Goal: Task Accomplishment & Management: Use online tool/utility

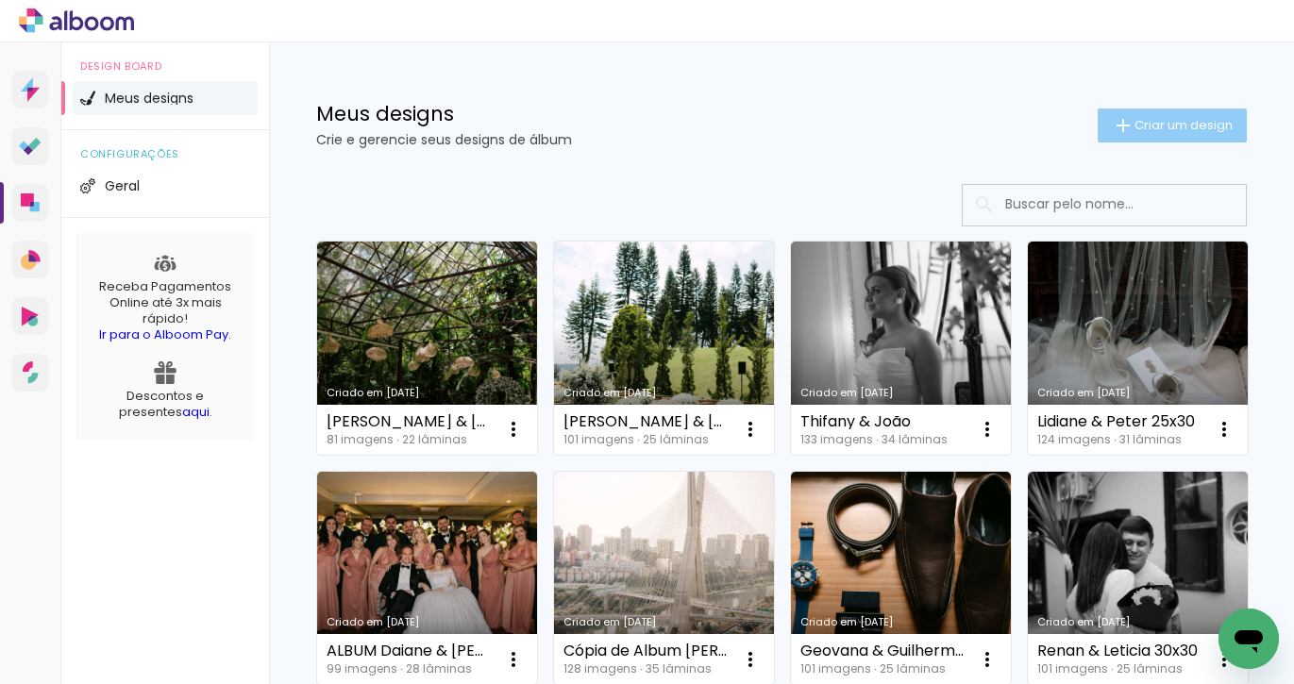
click at [1204, 120] on span "Criar um design" at bounding box center [1183, 125] width 98 height 12
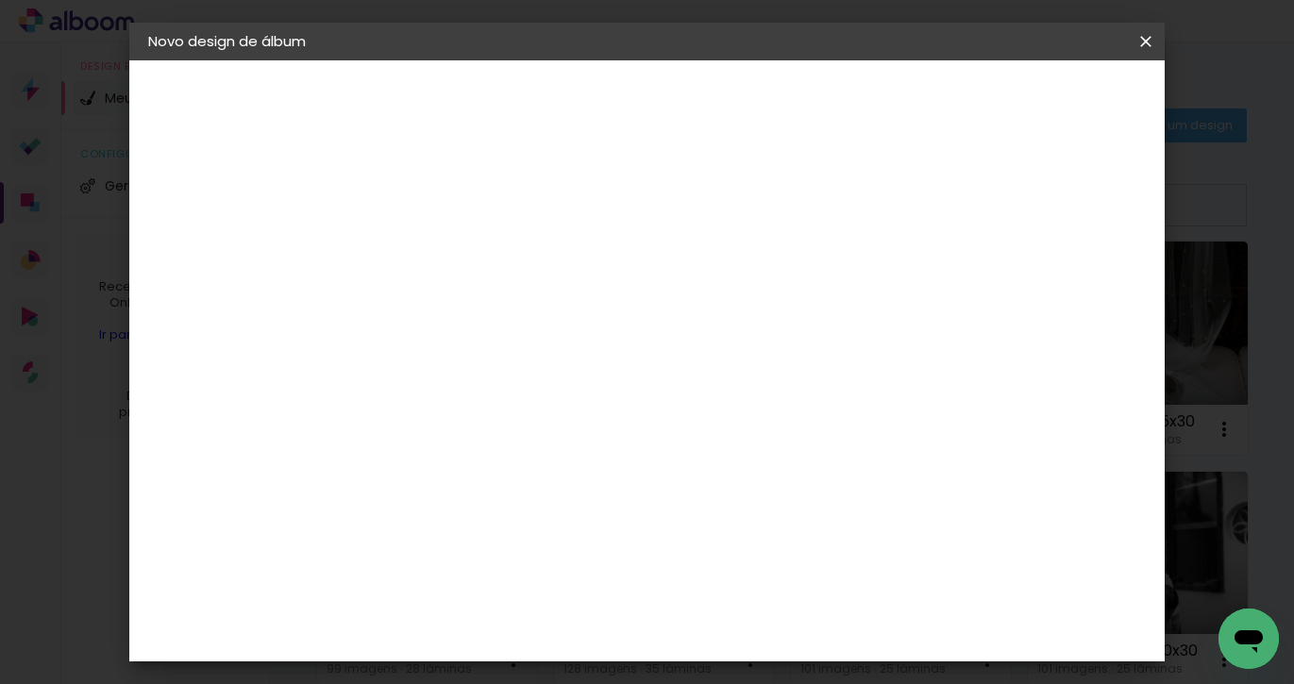
click at [457, 242] on input at bounding box center [457, 253] width 0 height 29
type input "Gio"
type paper-input "Gio"
type input "[PERSON_NAME] & [PERSON_NAME]"
type paper-input "[PERSON_NAME] & [PERSON_NAME]"
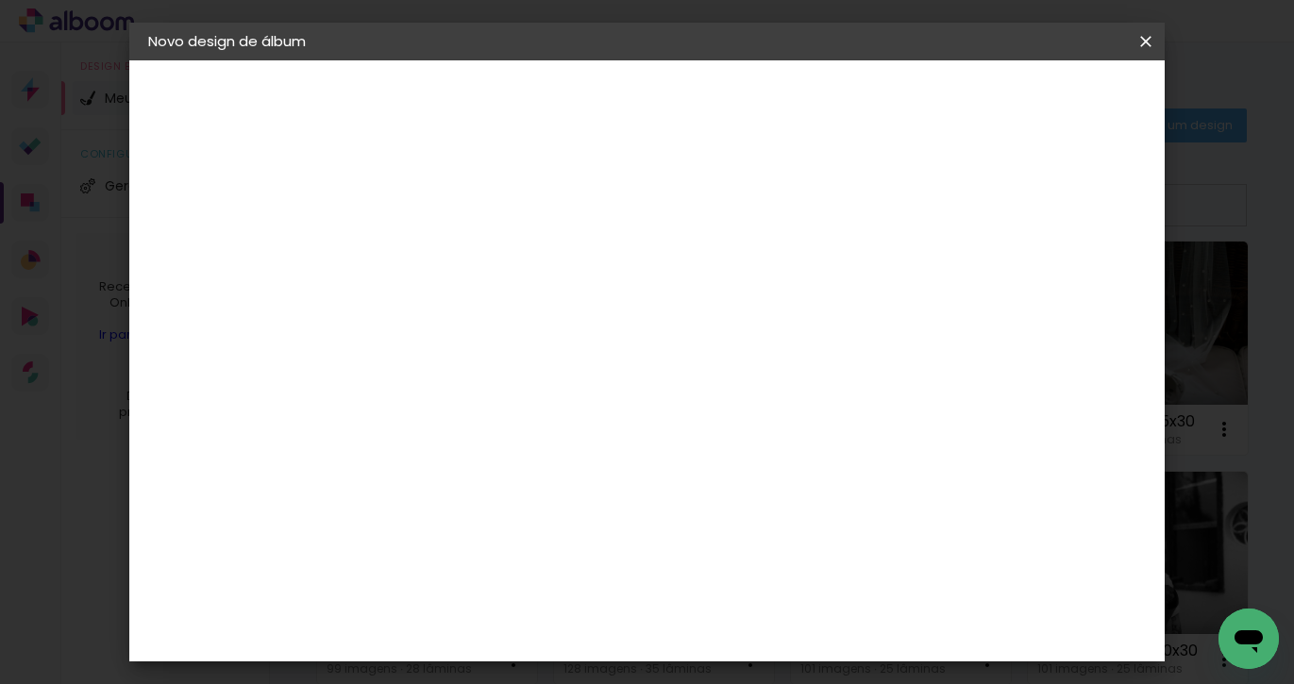
click at [0, 0] on slot "Avançar" at bounding box center [0, 0] width 0 height 0
click at [811, 298] on paper-item "Tamanho Livre" at bounding box center [719, 287] width 181 height 42
click at [0, 0] on slot "Tamanho Livre" at bounding box center [0, 0] width 0 height 0
click at [0, 0] on slot "Avançar" at bounding box center [0, 0] width 0 height 0
drag, startPoint x: 418, startPoint y: 496, endPoint x: 396, endPoint y: 493, distance: 22.0
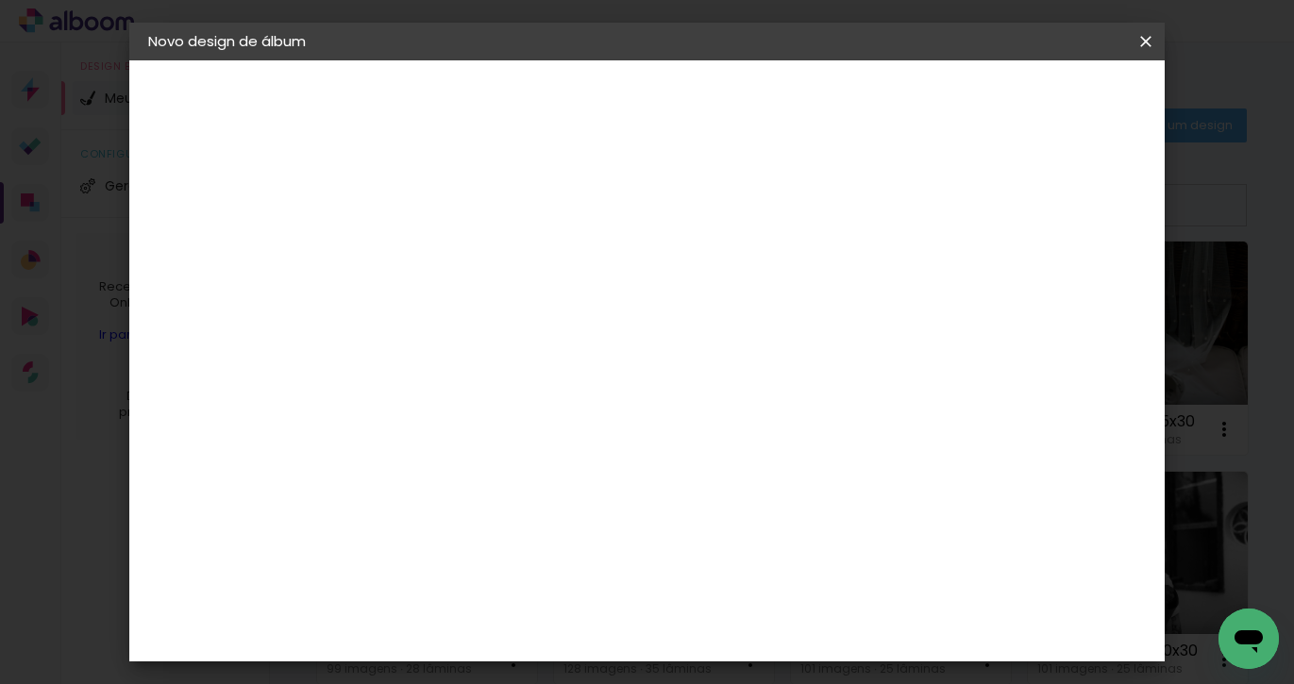
click at [396, 493] on input "30" at bounding box center [397, 491] width 49 height 28
type input "25"
type paper-input "25"
click at [1041, 96] on span "Iniciar design" at bounding box center [998, 99] width 86 height 13
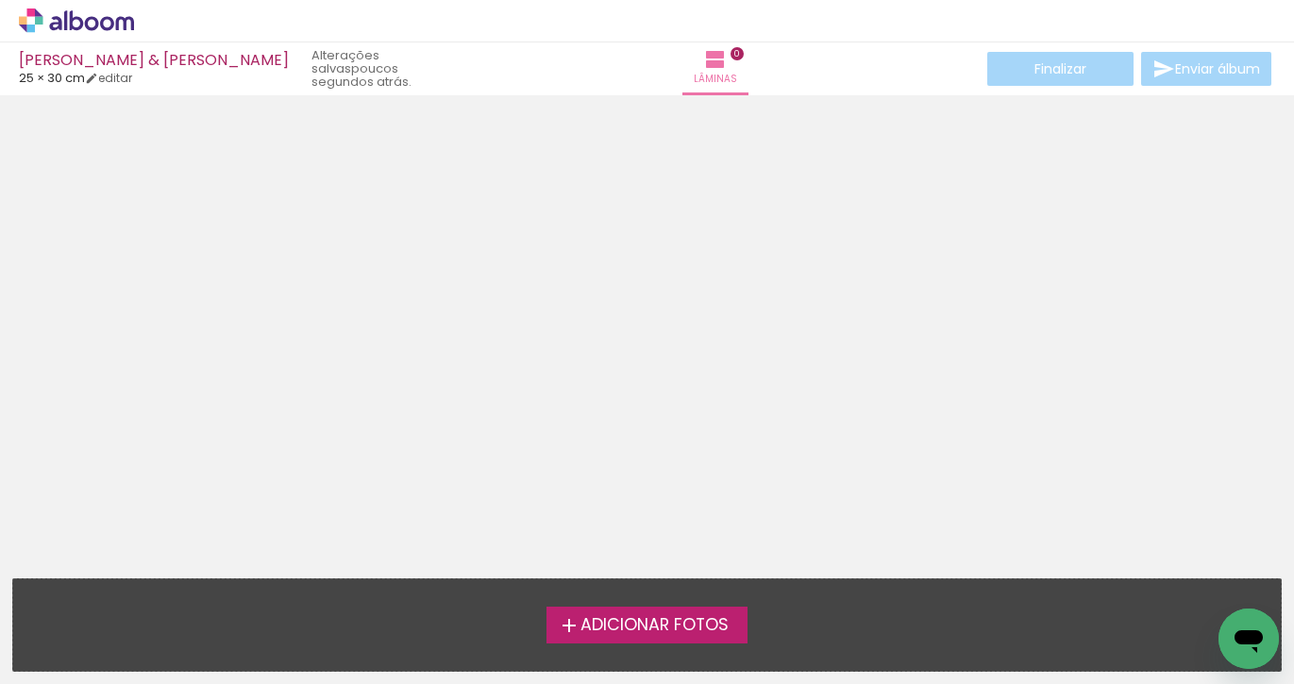
click at [660, 629] on span "Adicionar Fotos" at bounding box center [654, 625] width 148 height 17
click at [0, 0] on input "file" at bounding box center [0, 0] width 0 height 0
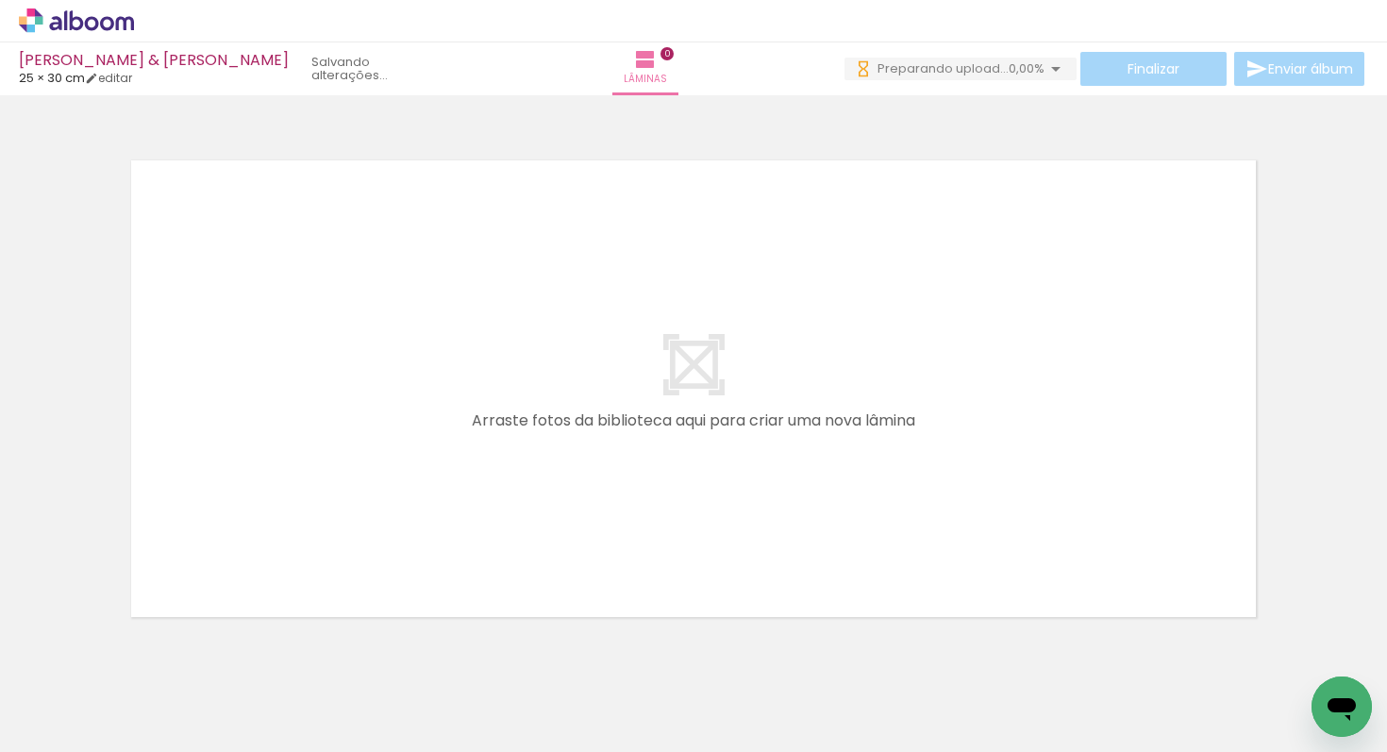
click at [1036, 67] on span "0,00%" at bounding box center [1027, 68] width 36 height 18
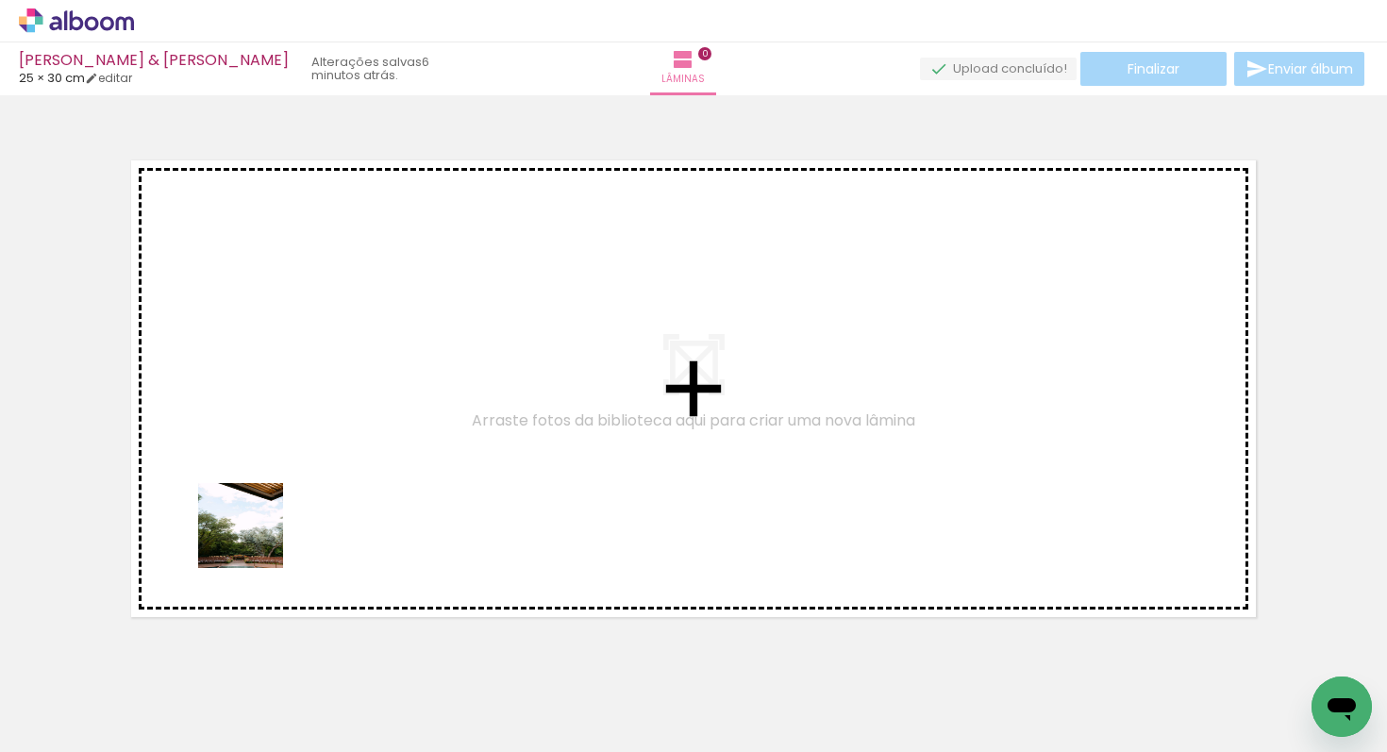
drag, startPoint x: 181, startPoint y: 705, endPoint x: 308, endPoint y: 449, distance: 285.3
click at [308, 449] on quentale-workspace at bounding box center [693, 376] width 1387 height 752
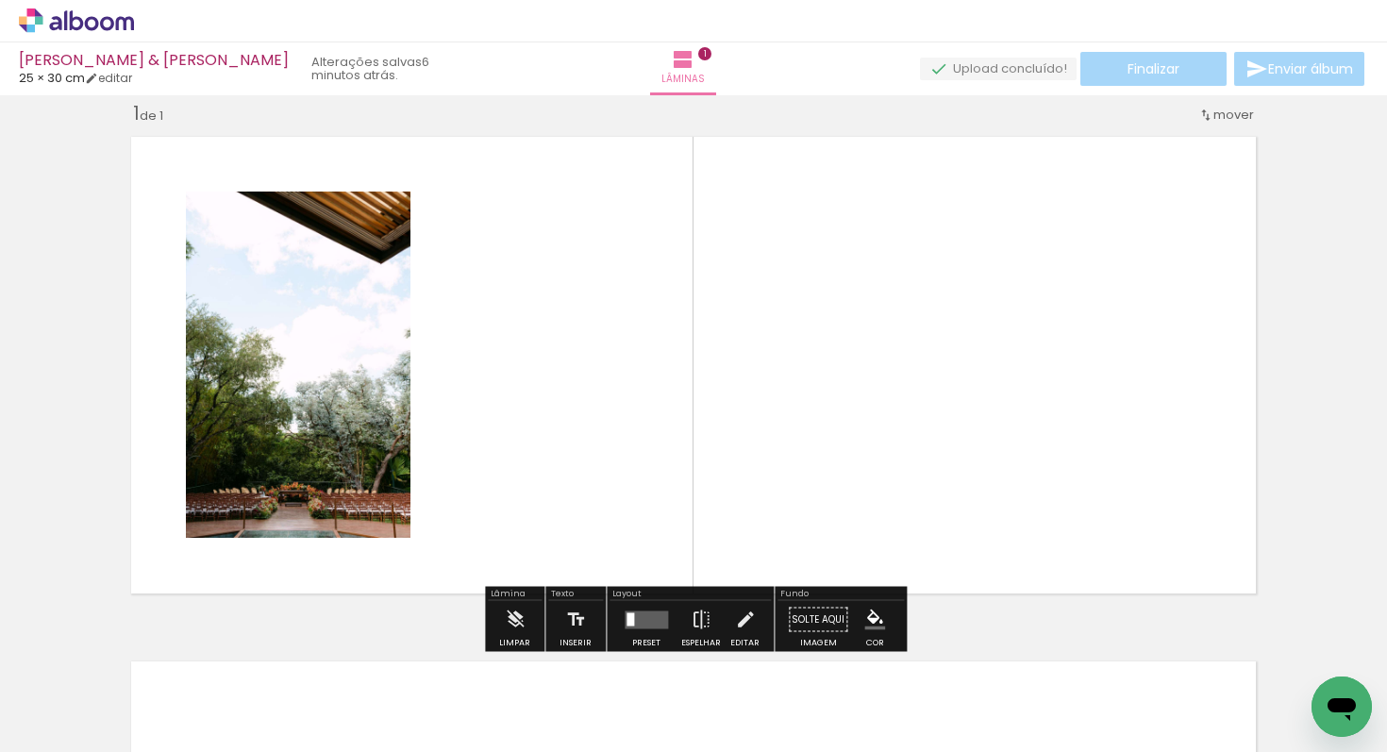
scroll to position [24, 0]
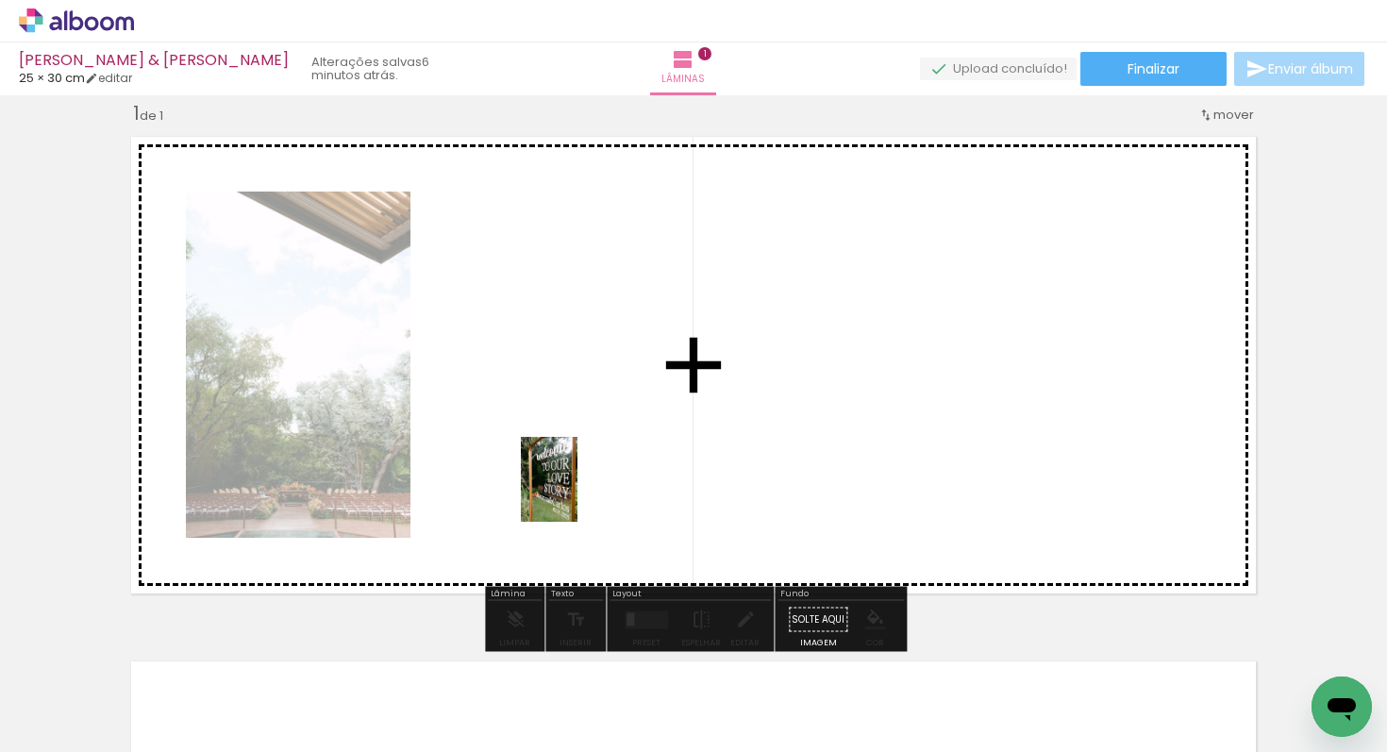
drag, startPoint x: 307, startPoint y: 729, endPoint x: 577, endPoint y: 493, distance: 359.1
click at [577, 493] on quentale-workspace at bounding box center [693, 376] width 1387 height 752
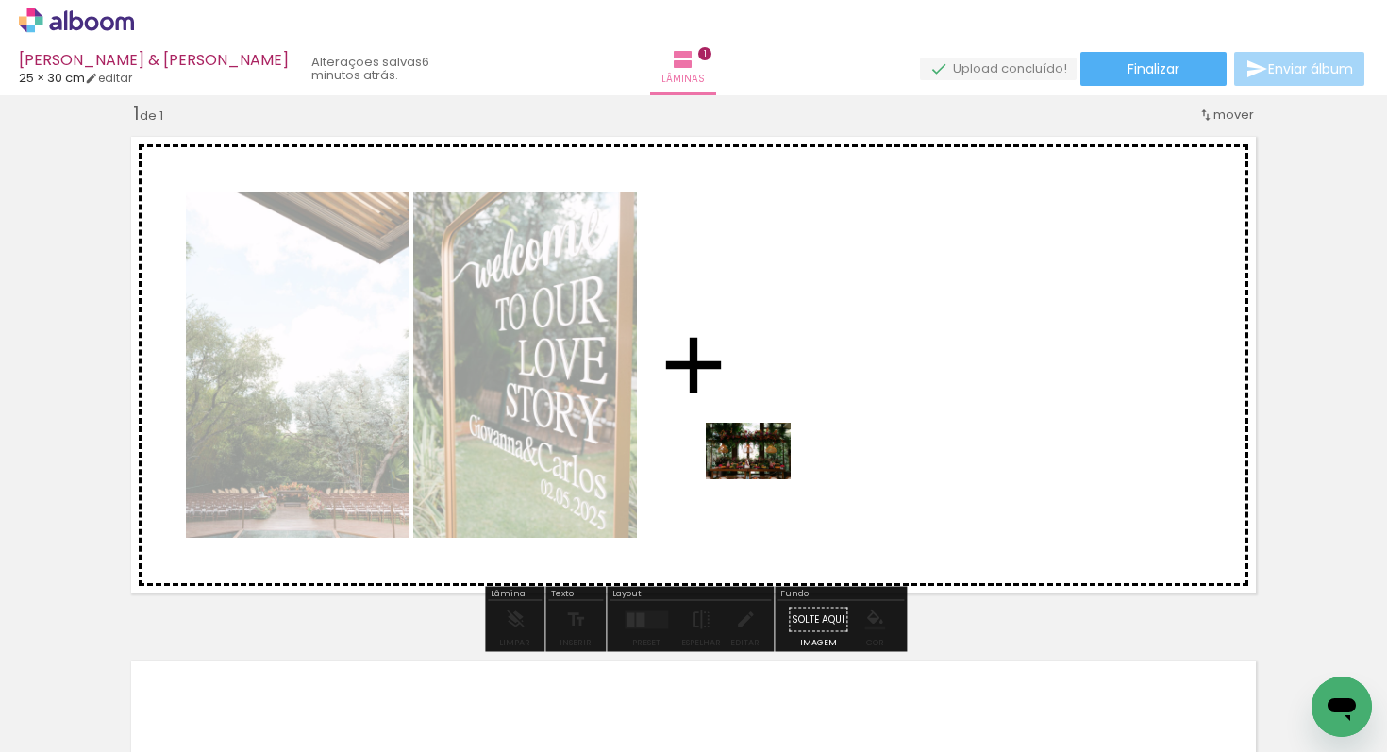
drag, startPoint x: 385, startPoint y: 698, endPoint x: 769, endPoint y: 477, distance: 443.0
click at [769, 477] on quentale-workspace at bounding box center [693, 376] width 1387 height 752
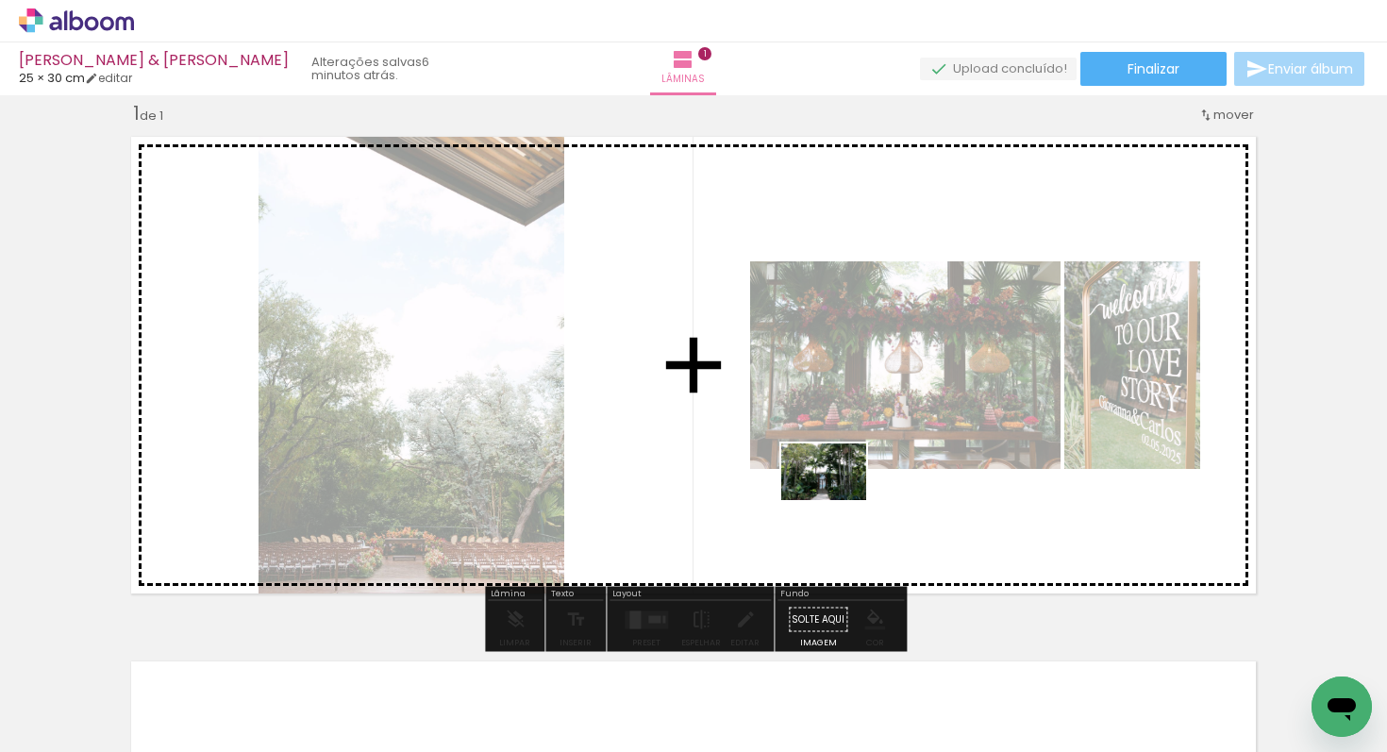
drag, startPoint x: 610, startPoint y: 708, endPoint x: 849, endPoint y: 490, distance: 323.3
click at [849, 490] on quentale-workspace at bounding box center [693, 376] width 1387 height 752
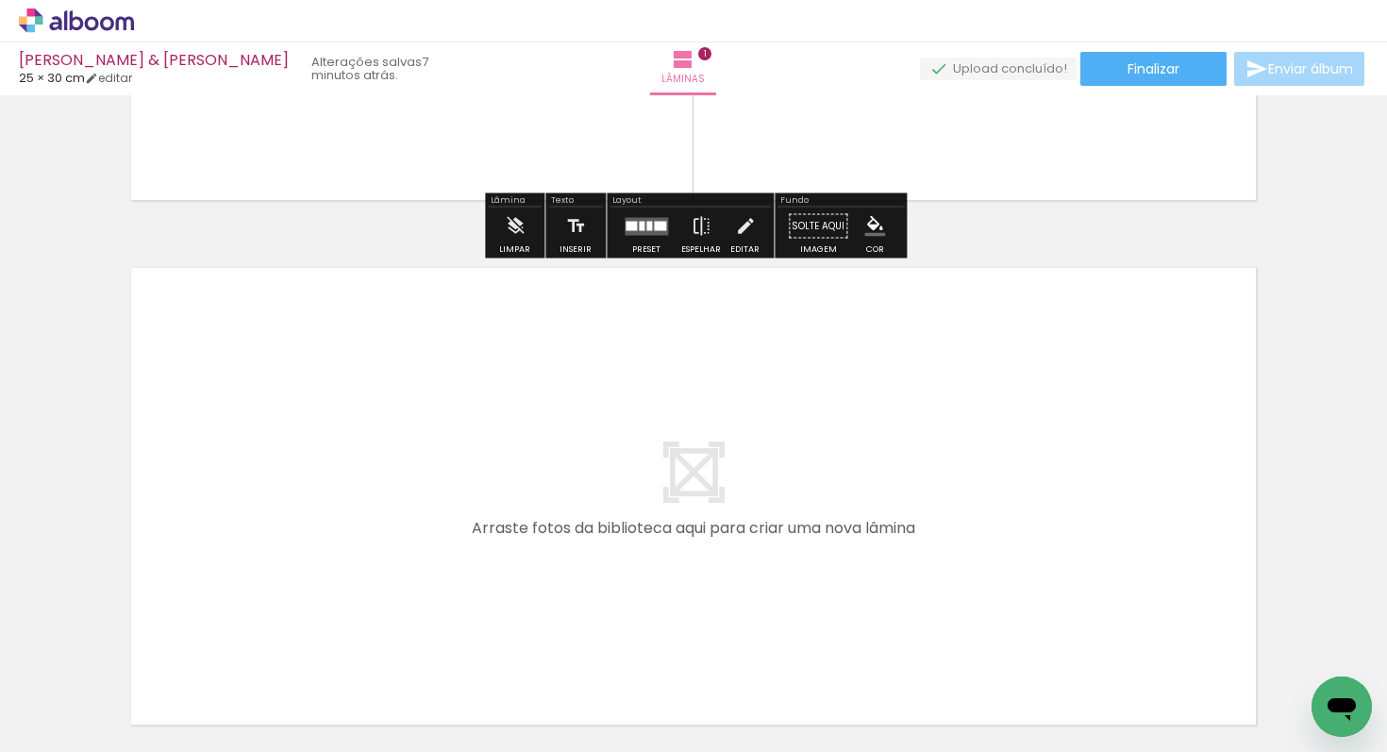
scroll to position [584, 0]
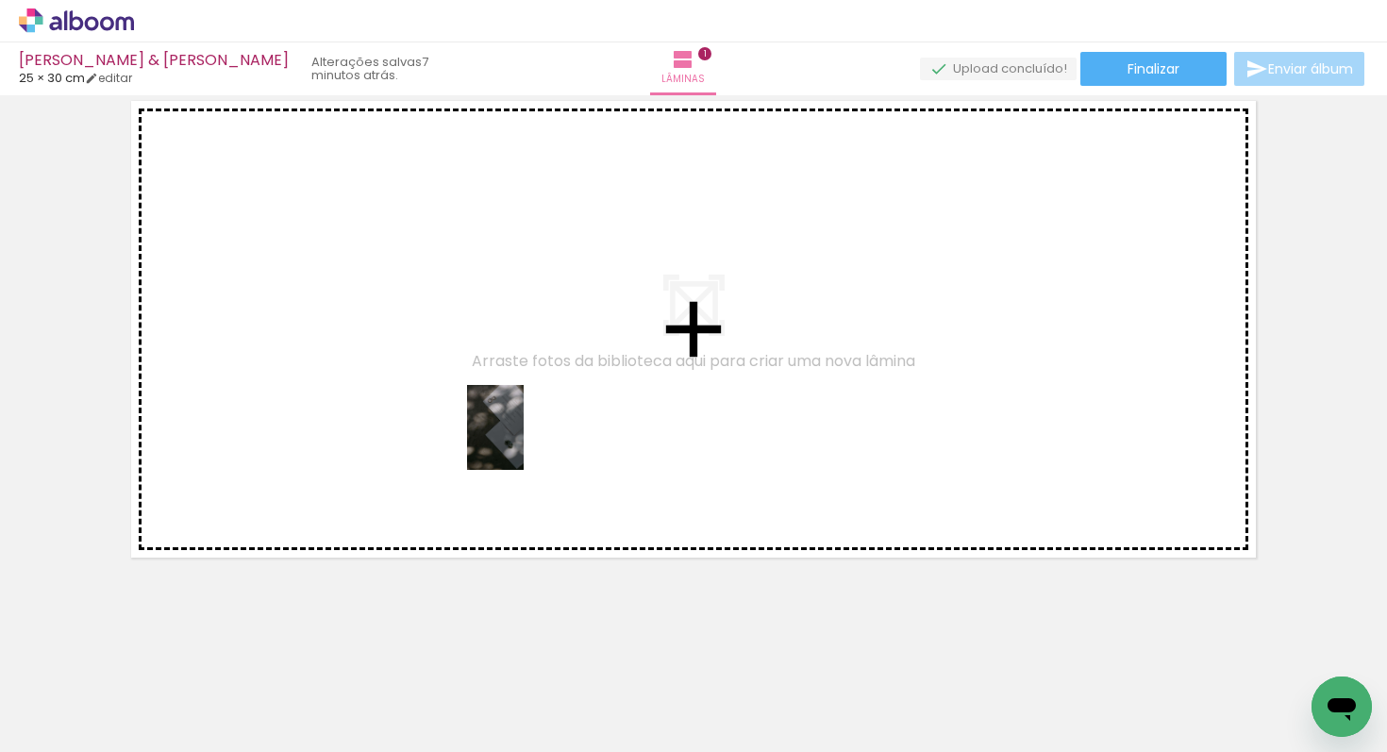
drag, startPoint x: 530, startPoint y: 606, endPoint x: 531, endPoint y: 428, distance: 177.4
click at [522, 437] on quentale-workspace at bounding box center [693, 376] width 1387 height 752
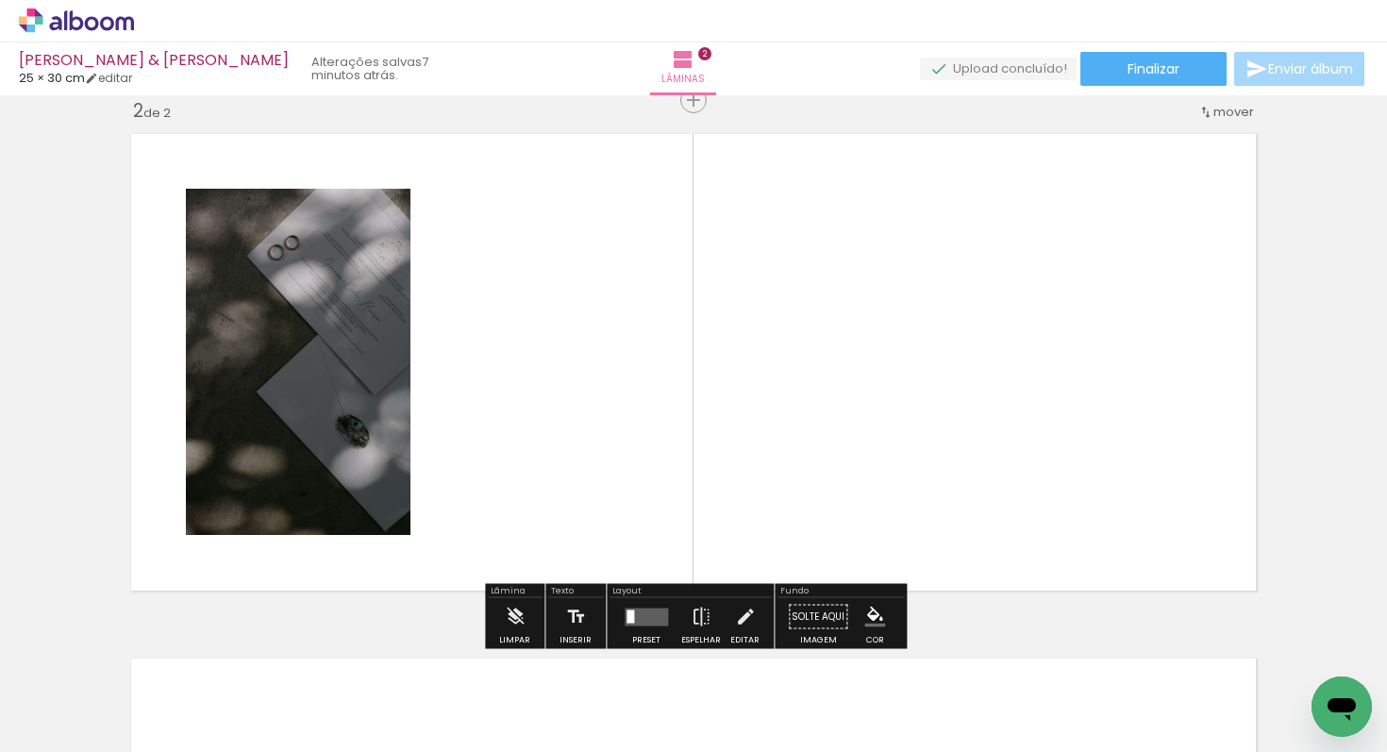
scroll to position [548, 0]
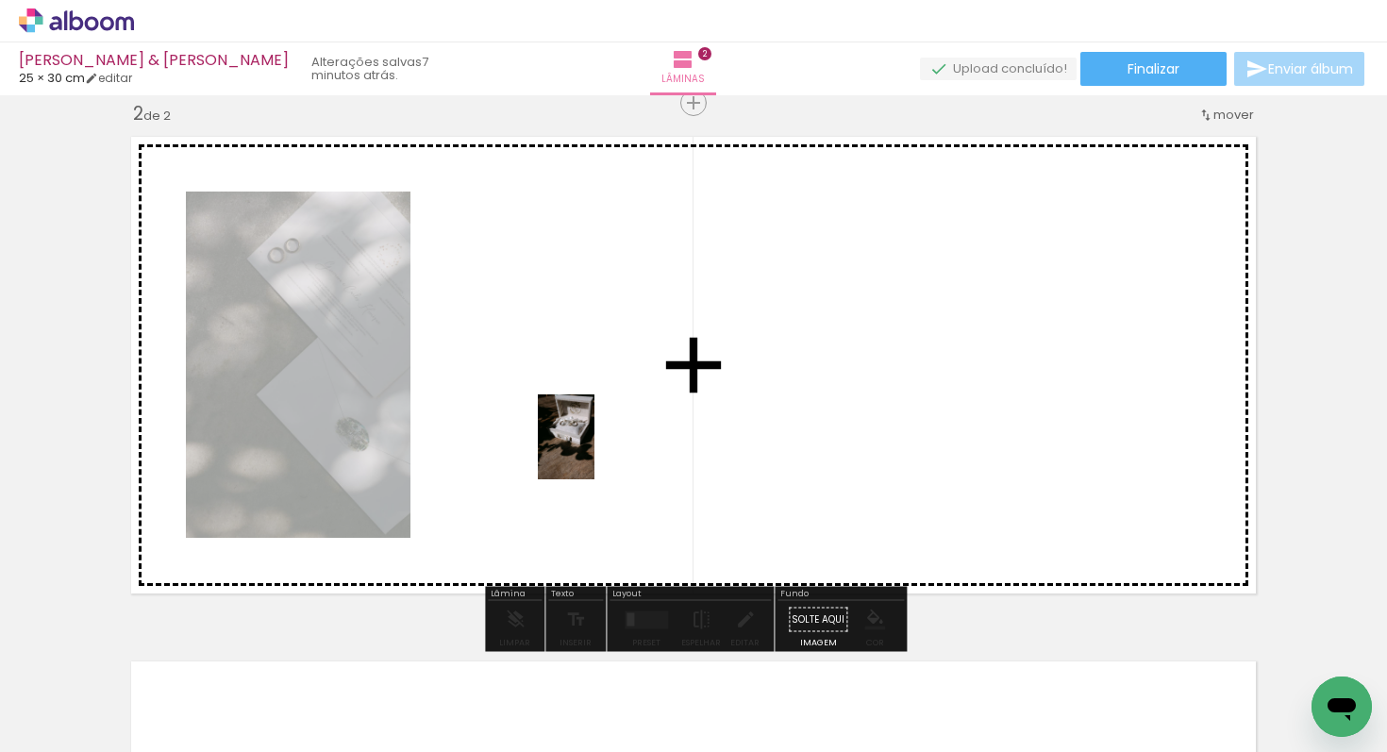
drag, startPoint x: 719, startPoint y: 703, endPoint x: 588, endPoint y: 443, distance: 290.7
click at [588, 443] on quentale-workspace at bounding box center [693, 376] width 1387 height 752
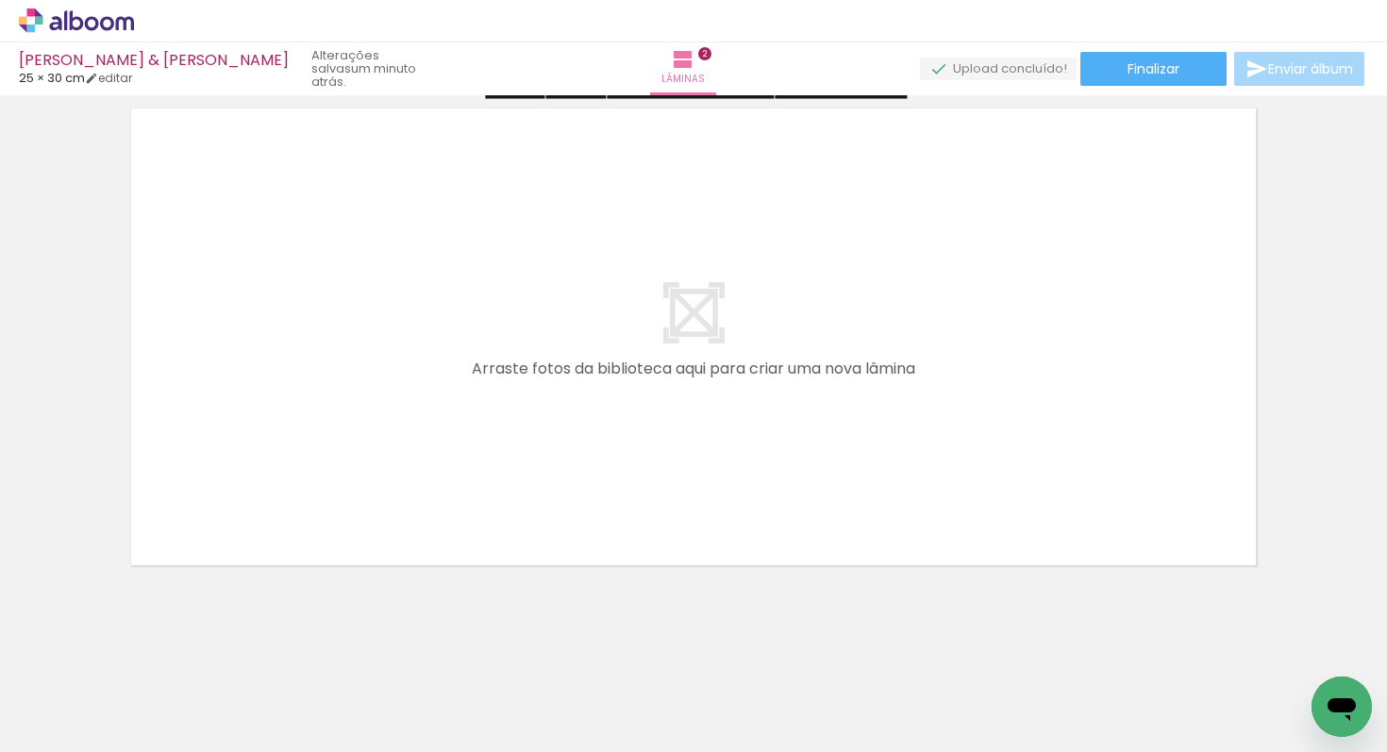
scroll to position [1106, 0]
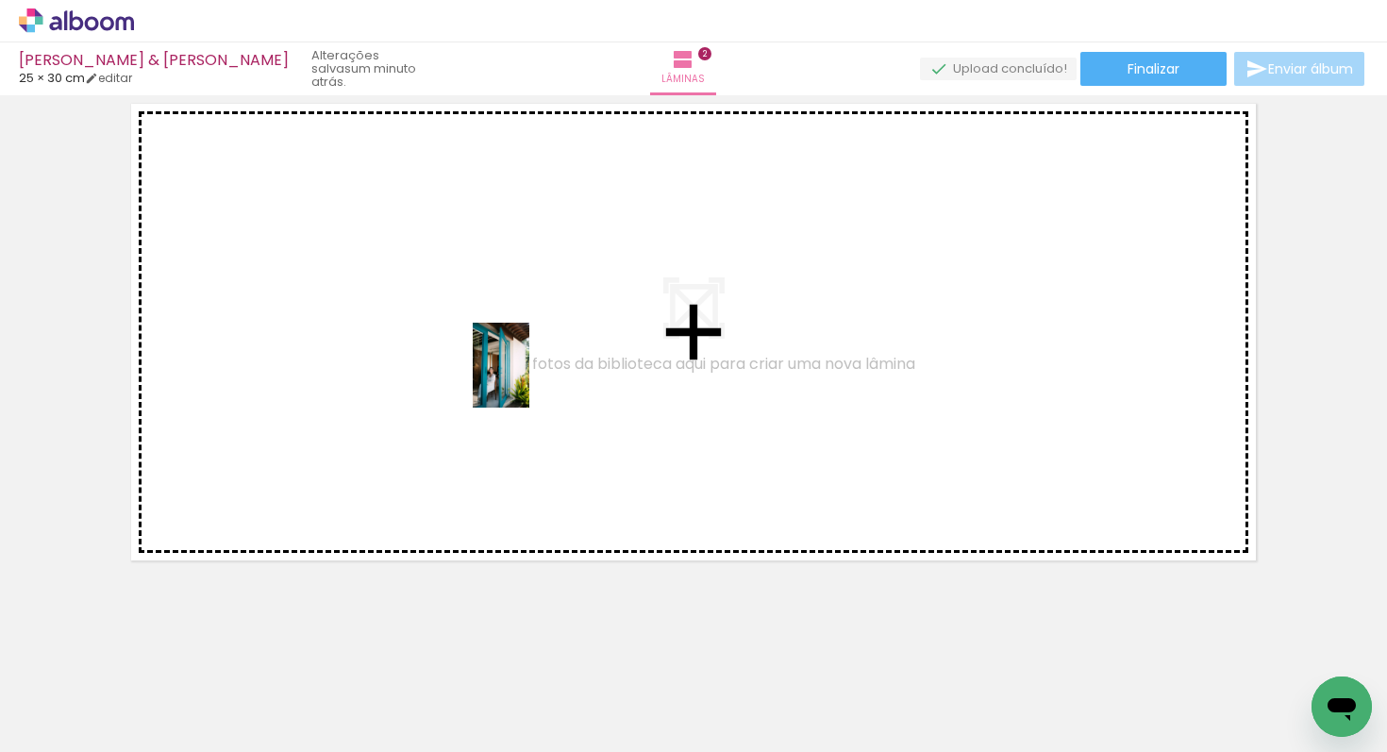
drag, startPoint x: 819, startPoint y: 697, endPoint x: 529, endPoint y: 379, distance: 430.1
click at [529, 379] on quentale-workspace at bounding box center [693, 376] width 1387 height 752
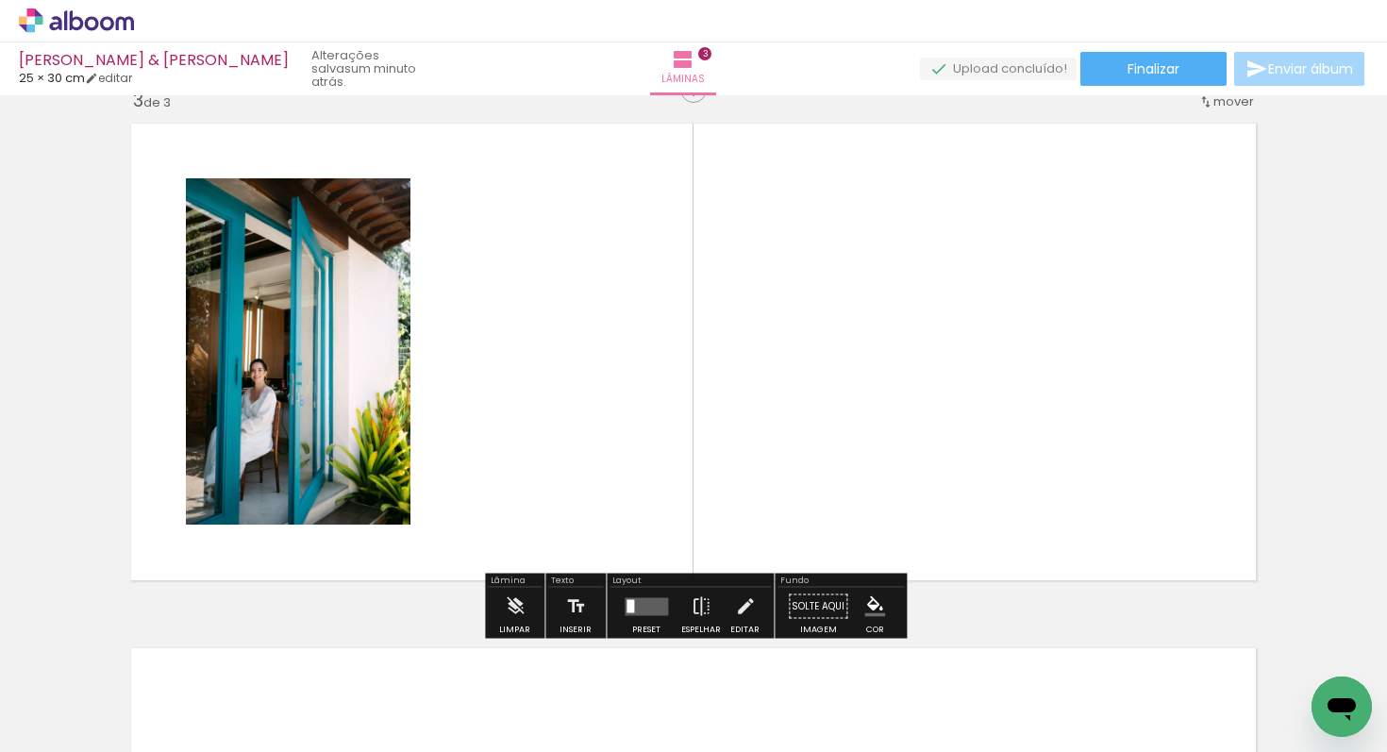
scroll to position [1073, 0]
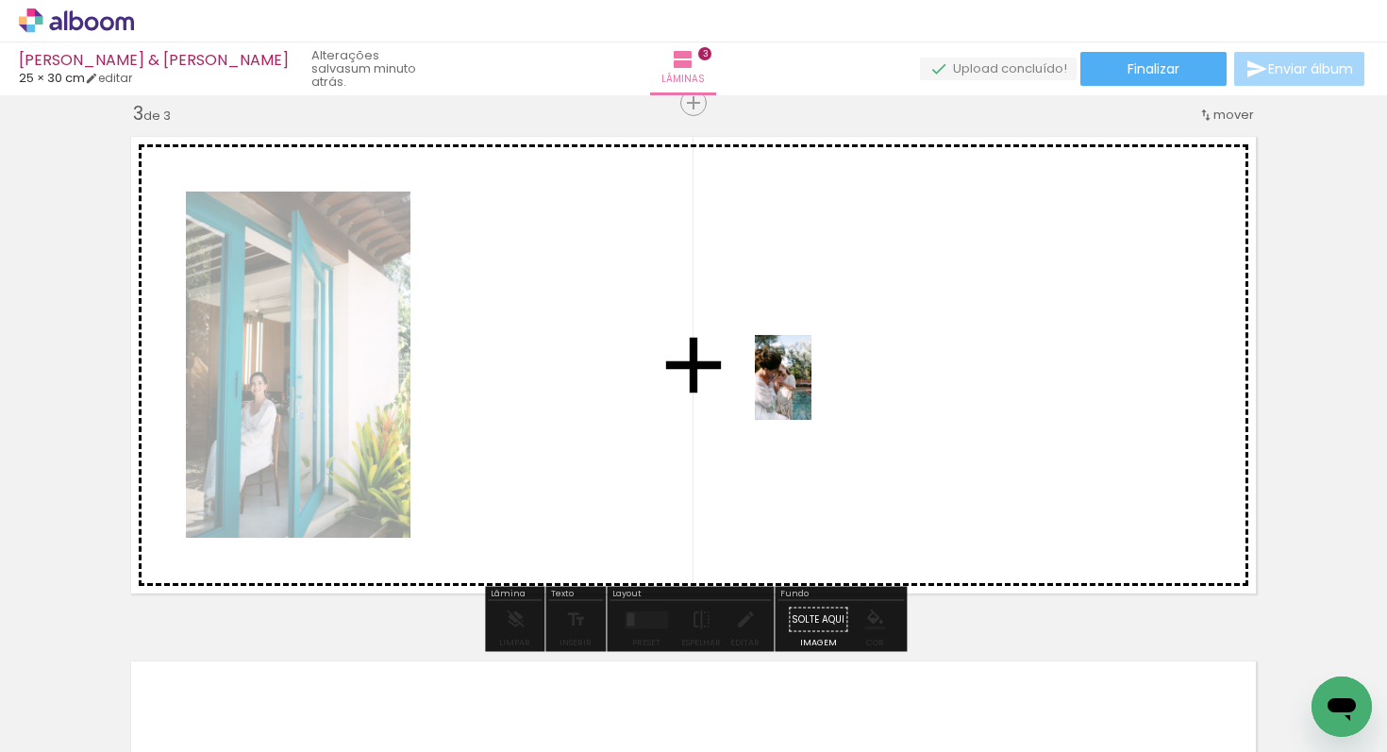
drag, startPoint x: 931, startPoint y: 694, endPoint x: 819, endPoint y: 429, distance: 287.9
click at [808, 393] on quentale-workspace at bounding box center [693, 376] width 1387 height 752
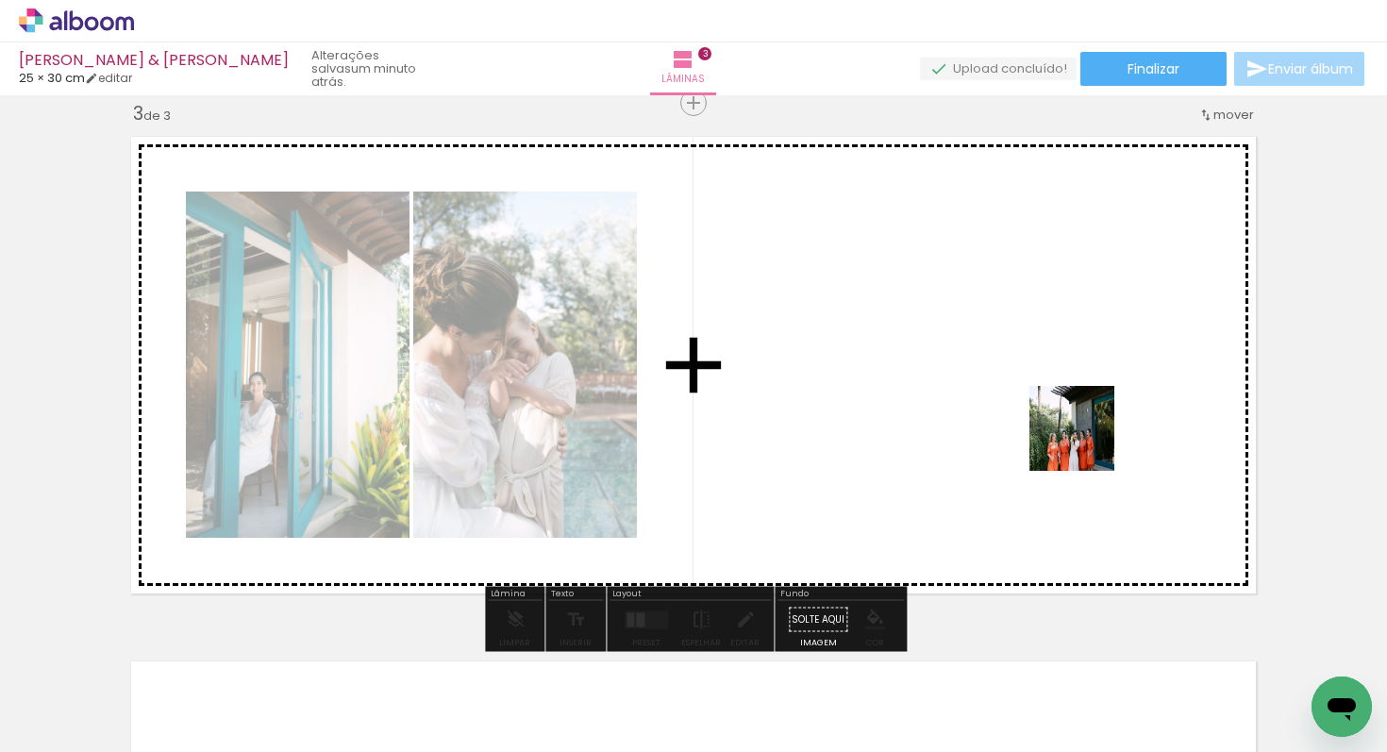
drag, startPoint x: 1272, startPoint y: 692, endPoint x: 1056, endPoint y: 424, distance: 344.2
click at [1056, 424] on quentale-workspace at bounding box center [693, 376] width 1387 height 752
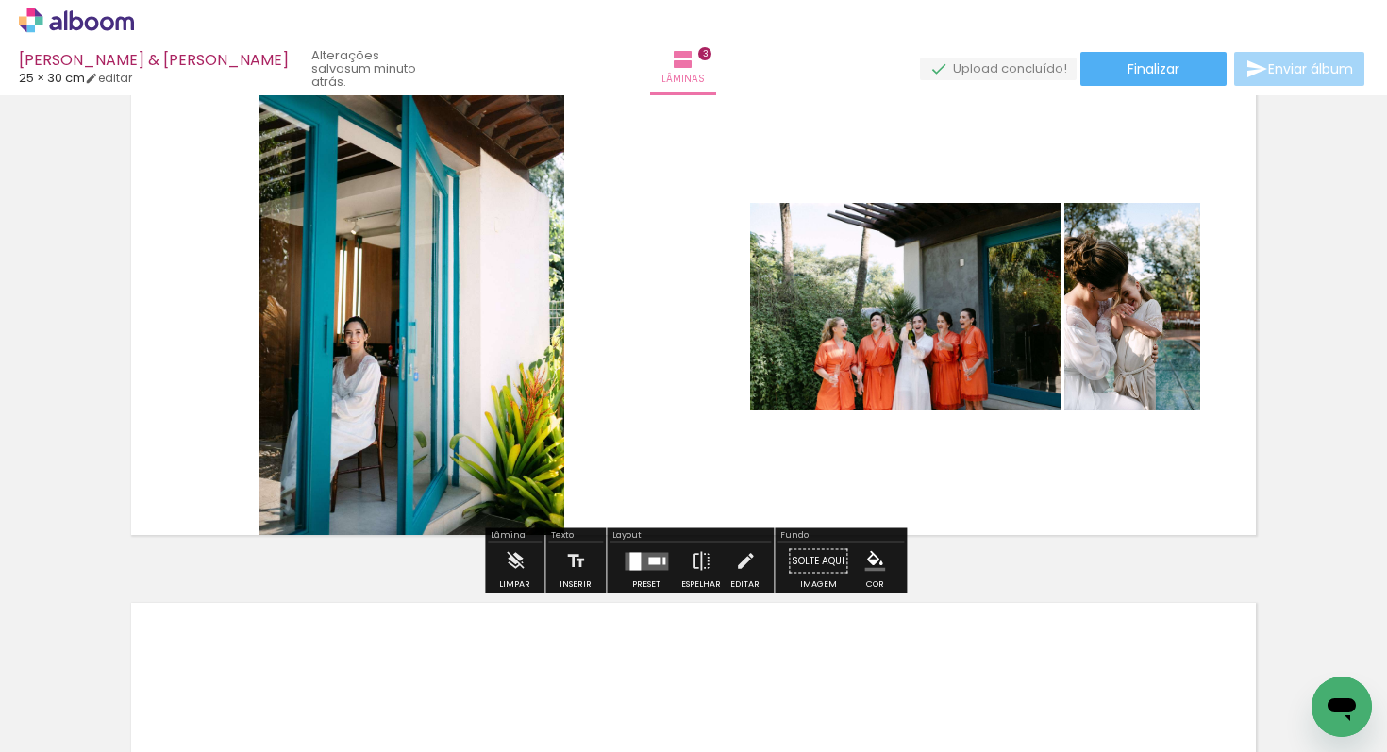
scroll to position [1263, 0]
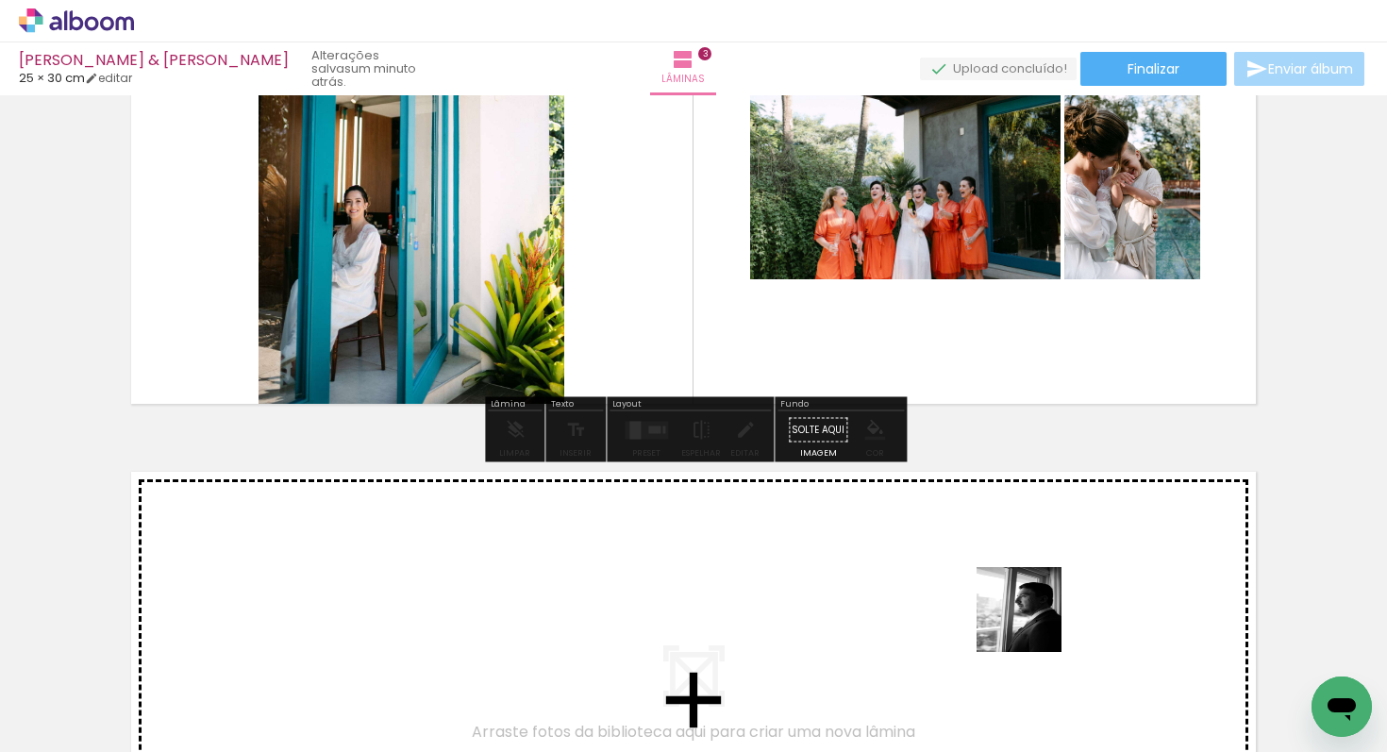
drag, startPoint x: 1043, startPoint y: 686, endPoint x: 1018, endPoint y: 582, distance: 106.7
click at [1018, 582] on quentale-workspace at bounding box center [693, 376] width 1387 height 752
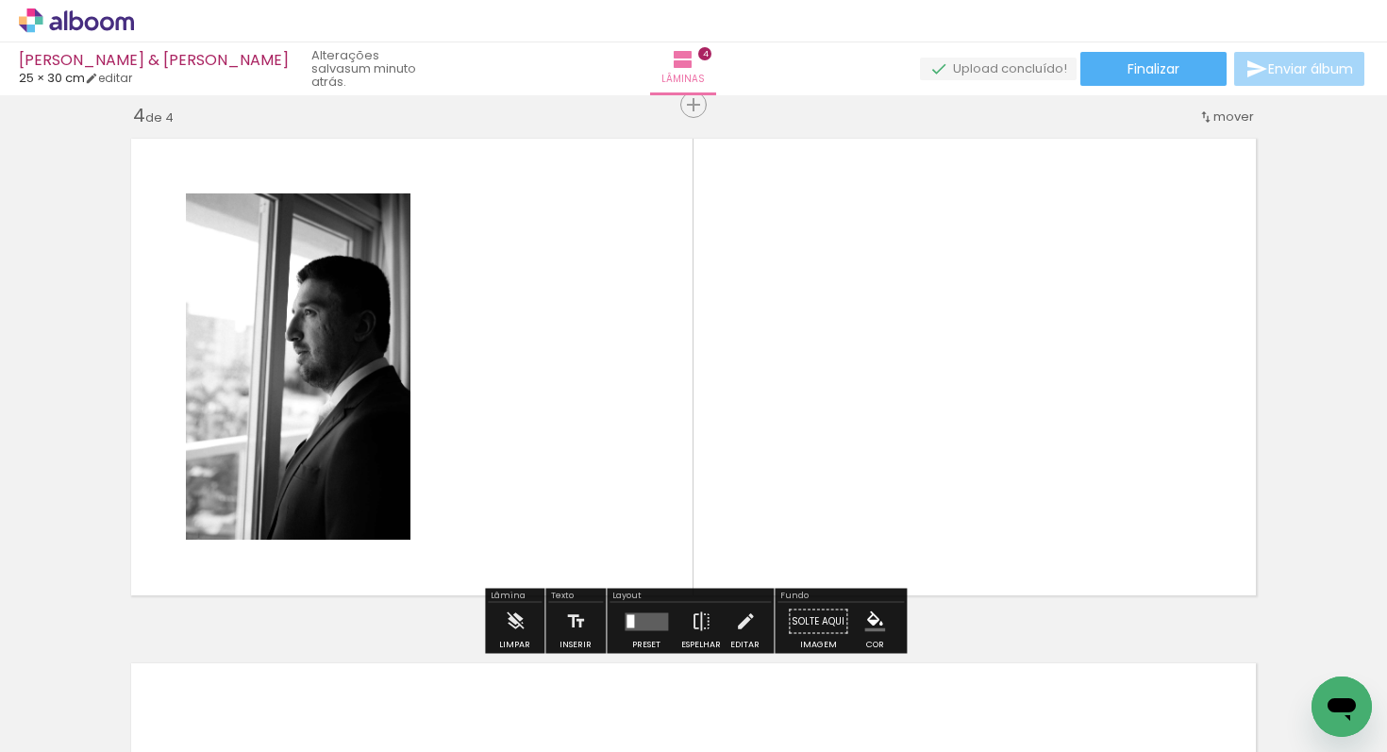
scroll to position [1597, 0]
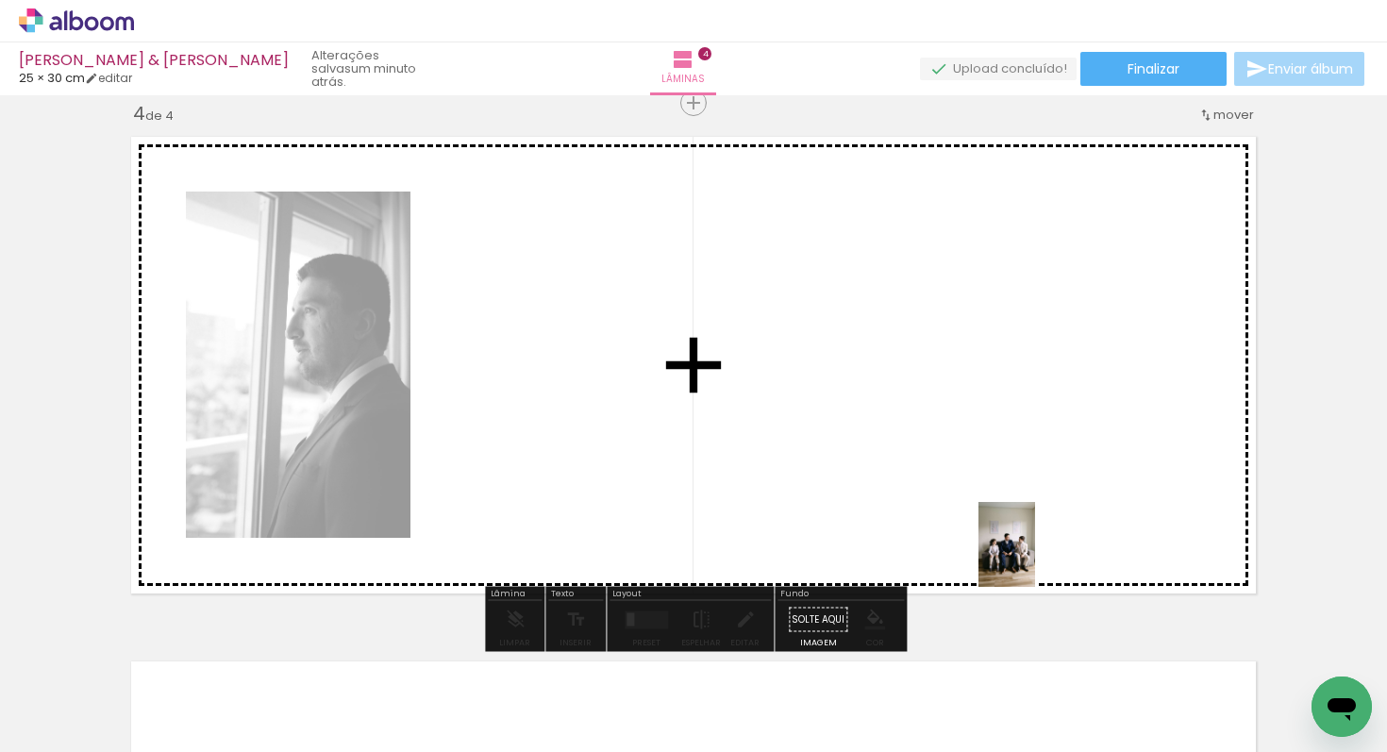
drag, startPoint x: 1156, startPoint y: 721, endPoint x: 985, endPoint y: 491, distance: 286.7
click at [980, 494] on quentale-workspace at bounding box center [693, 376] width 1387 height 752
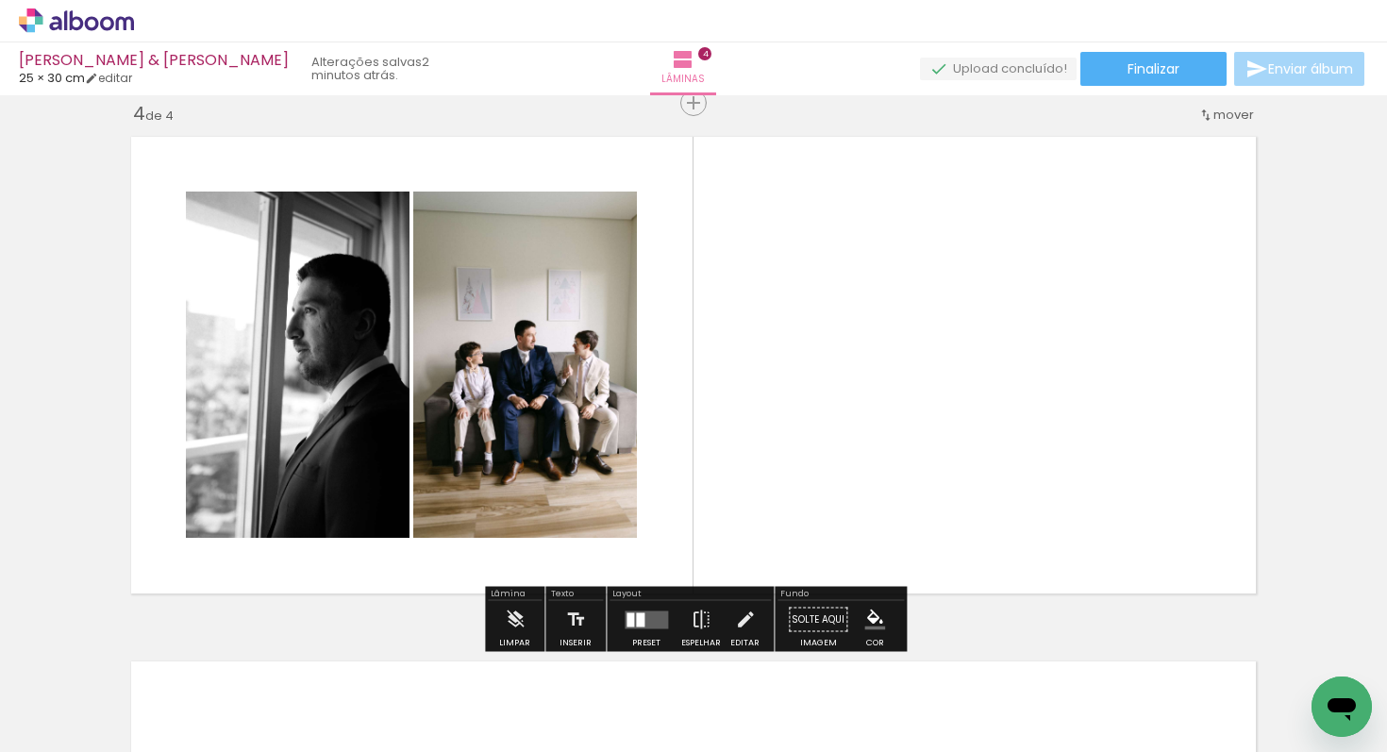
click at [1042, 684] on div at bounding box center [1034, 688] width 62 height 93
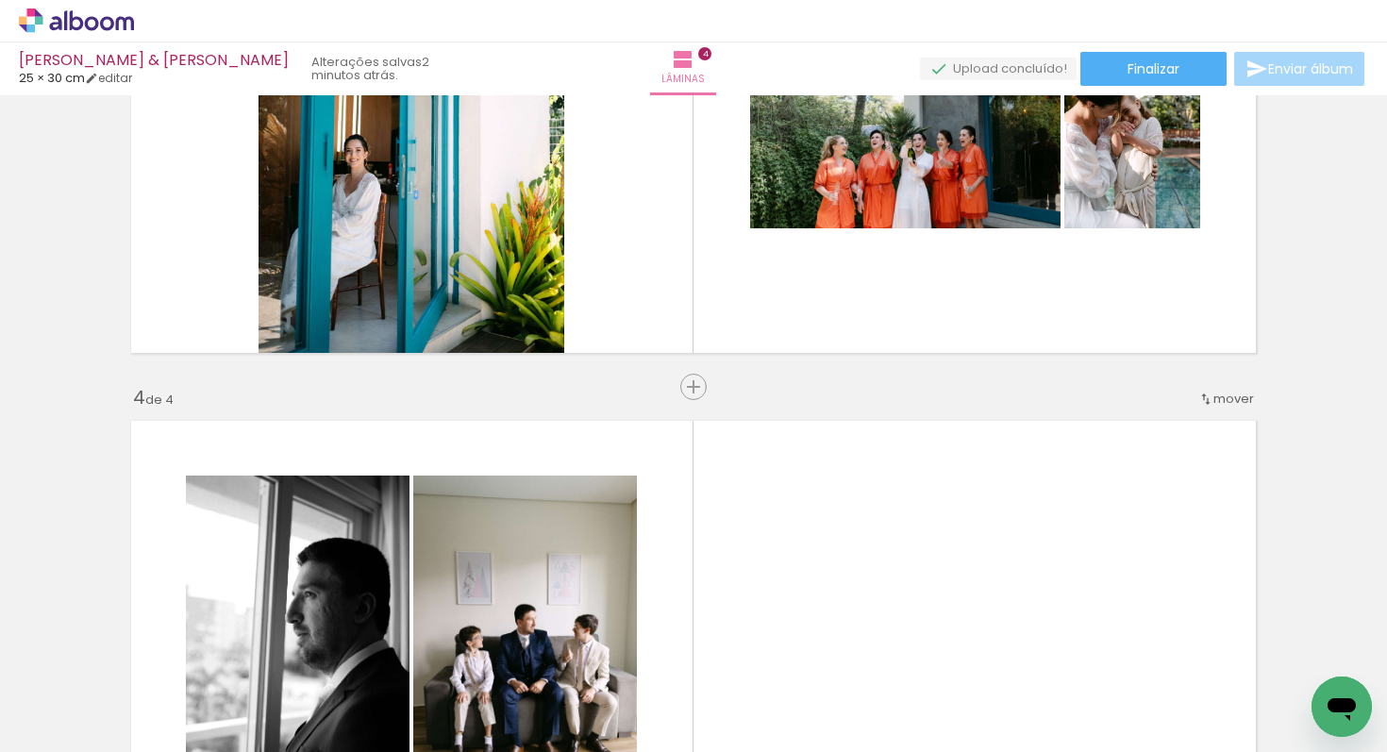
scroll to position [1091, 0]
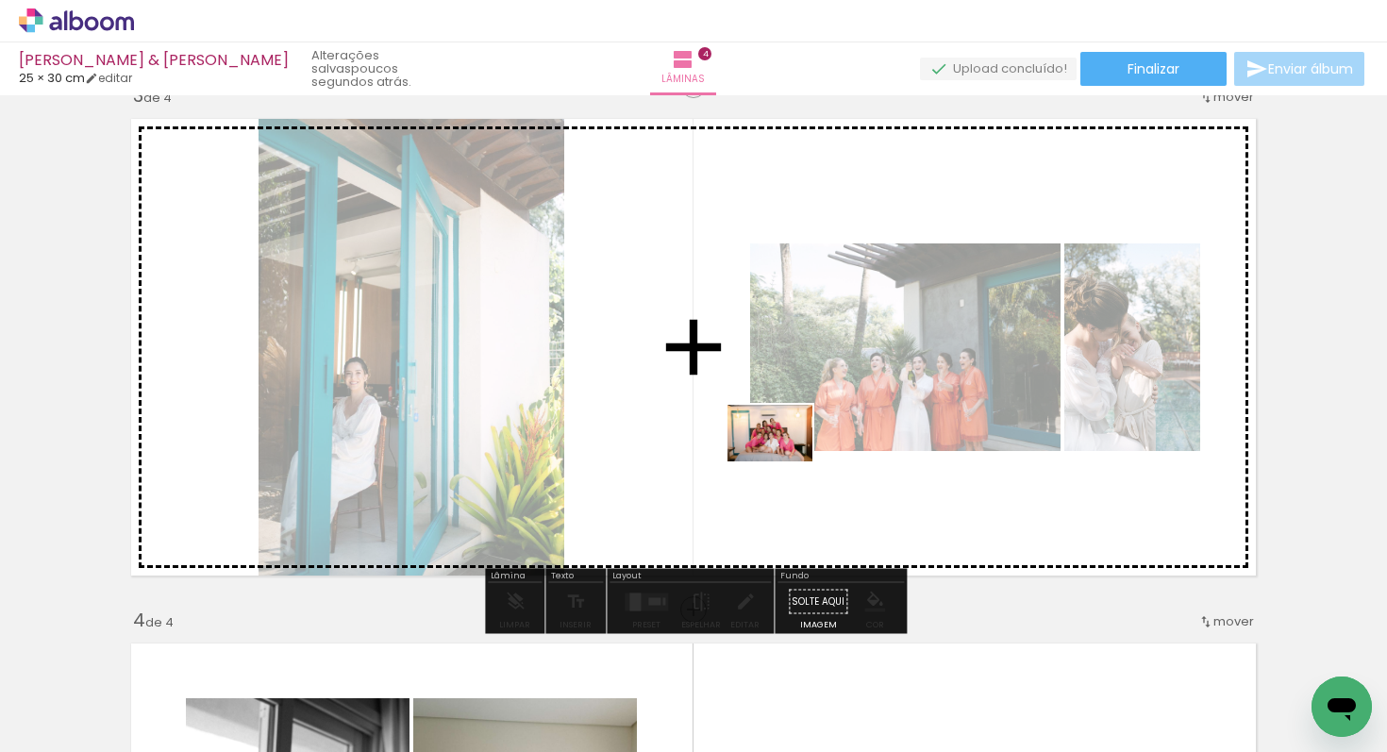
drag, startPoint x: 559, startPoint y: 698, endPoint x: 784, endPoint y: 461, distance: 327.0
click at [784, 461] on quentale-workspace at bounding box center [693, 376] width 1387 height 752
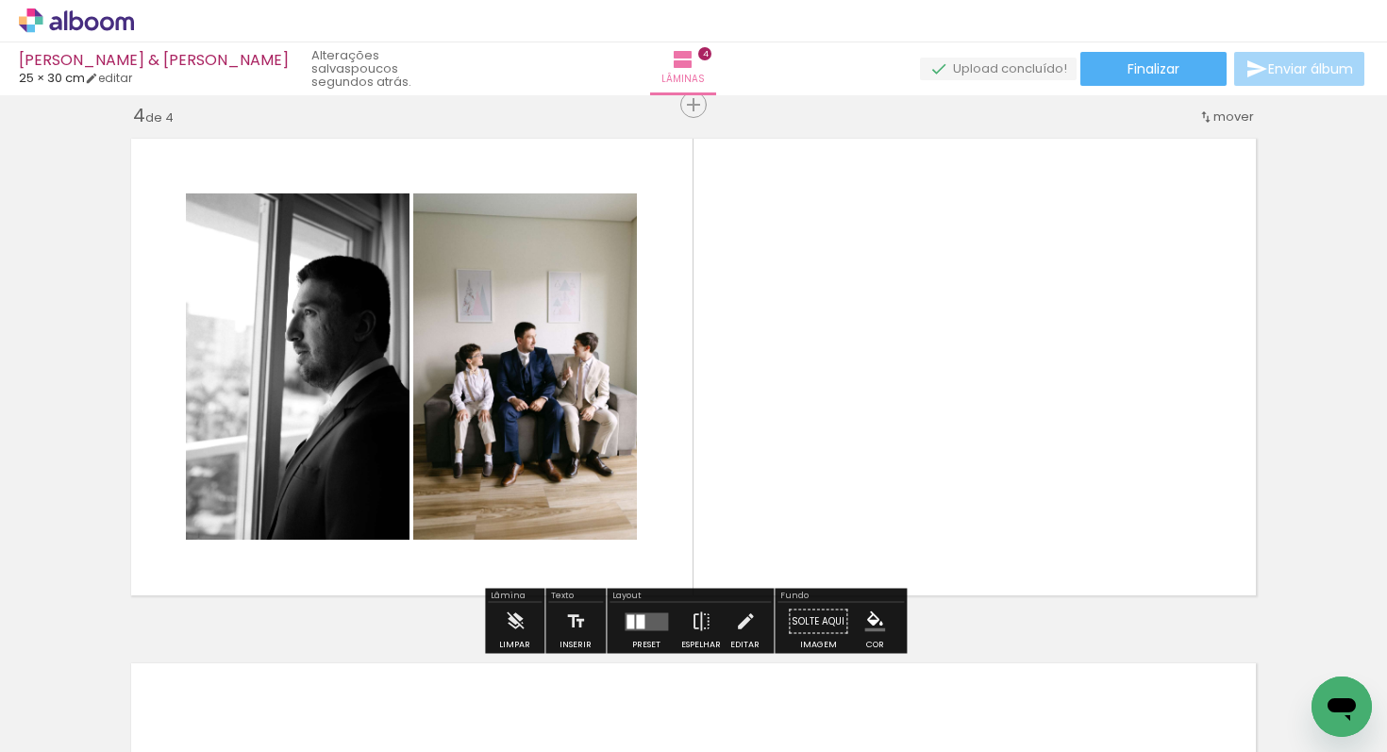
scroll to position [1692, 0]
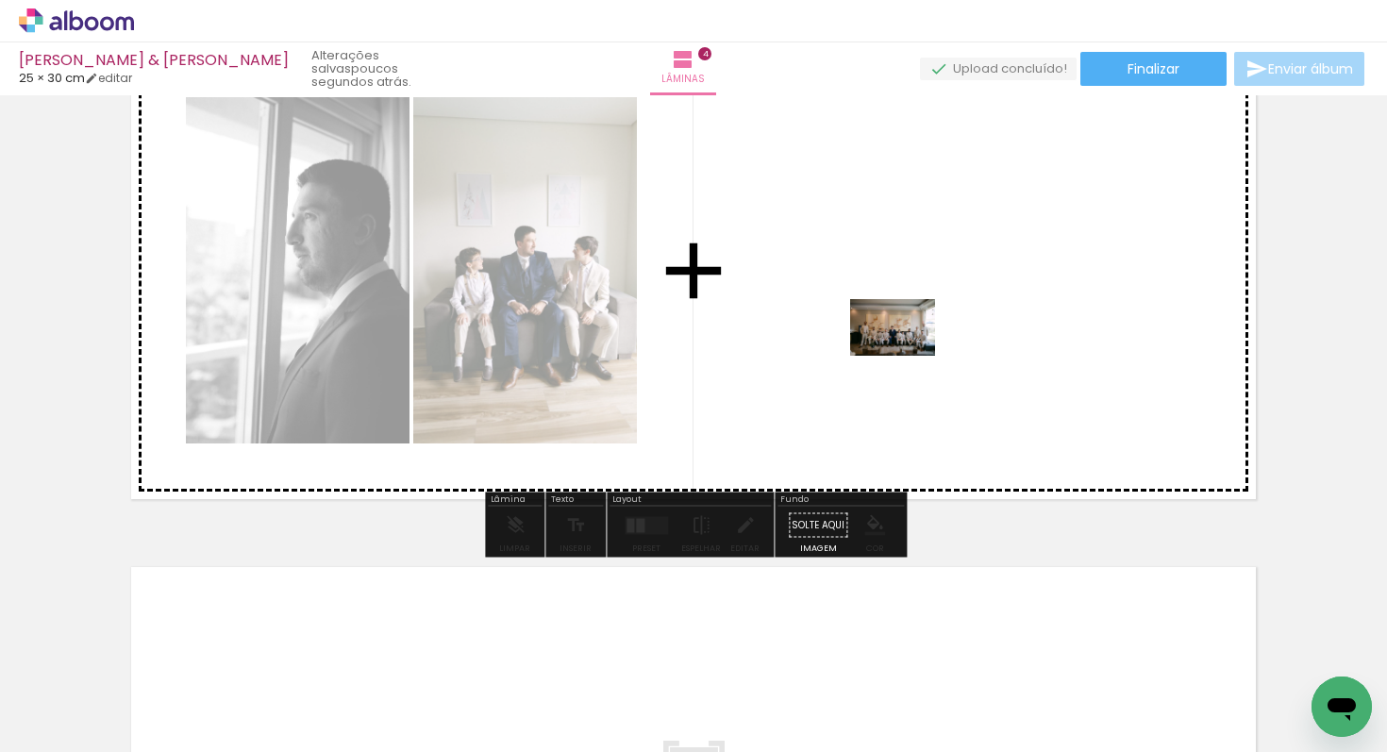
drag, startPoint x: 651, startPoint y: 700, endPoint x: 919, endPoint y: 341, distance: 448.4
click at [919, 341] on quentale-workspace at bounding box center [693, 376] width 1387 height 752
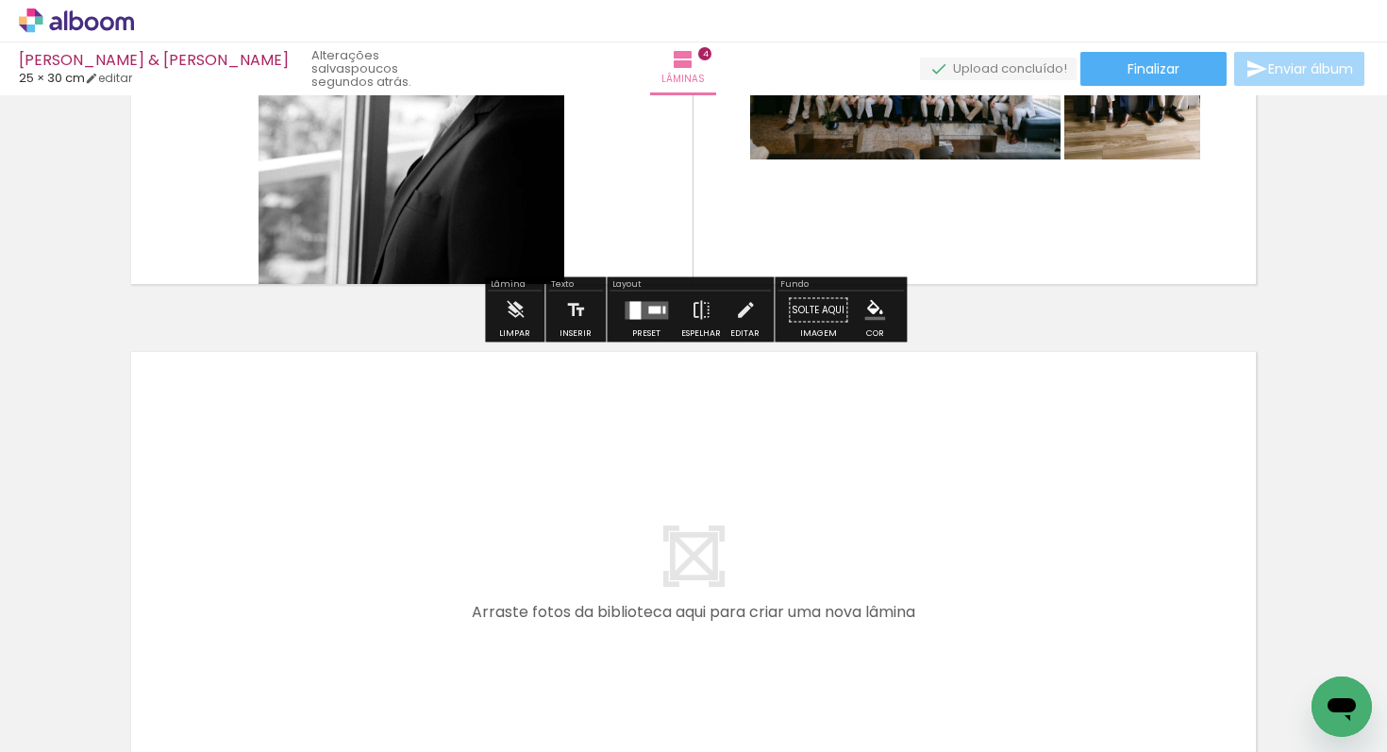
scroll to position [2158, 0]
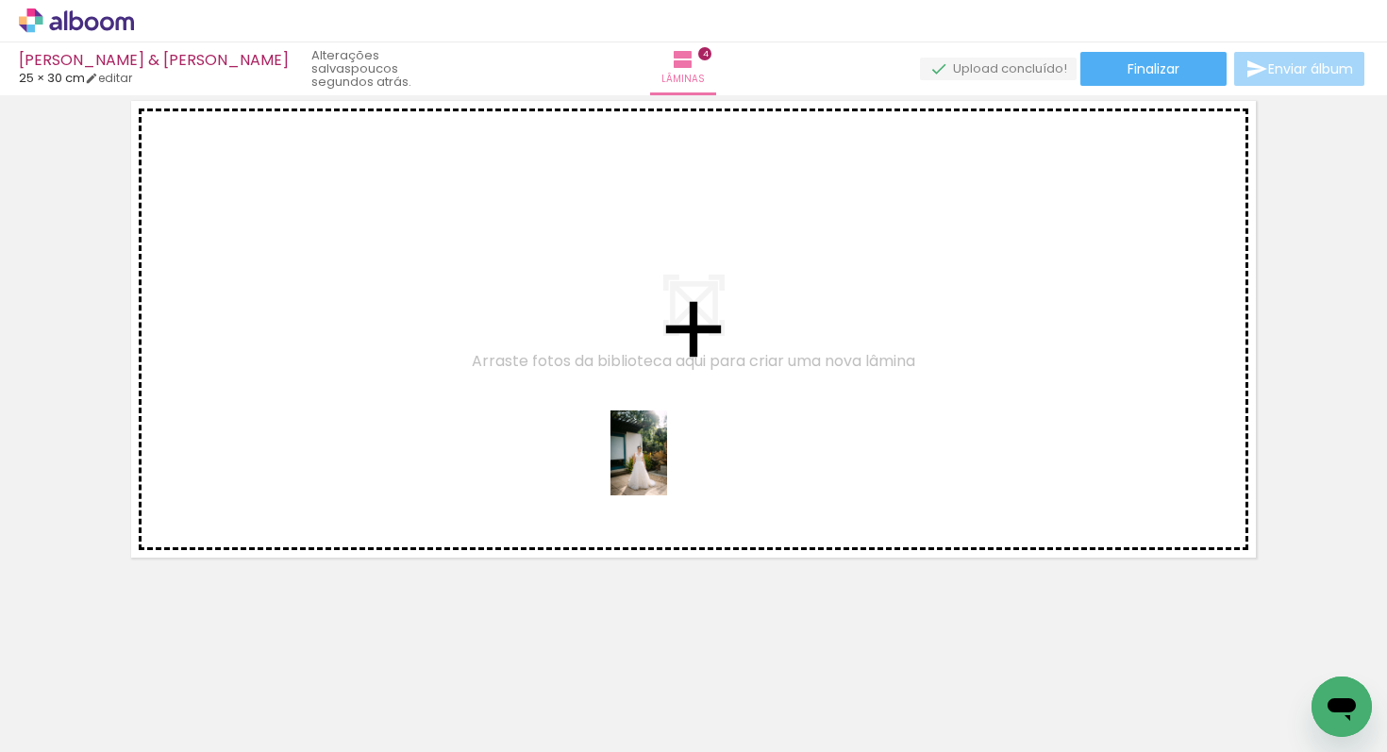
drag, startPoint x: 771, startPoint y: 702, endPoint x: 676, endPoint y: 461, distance: 258.8
click at [667, 466] on quentale-workspace at bounding box center [693, 376] width 1387 height 752
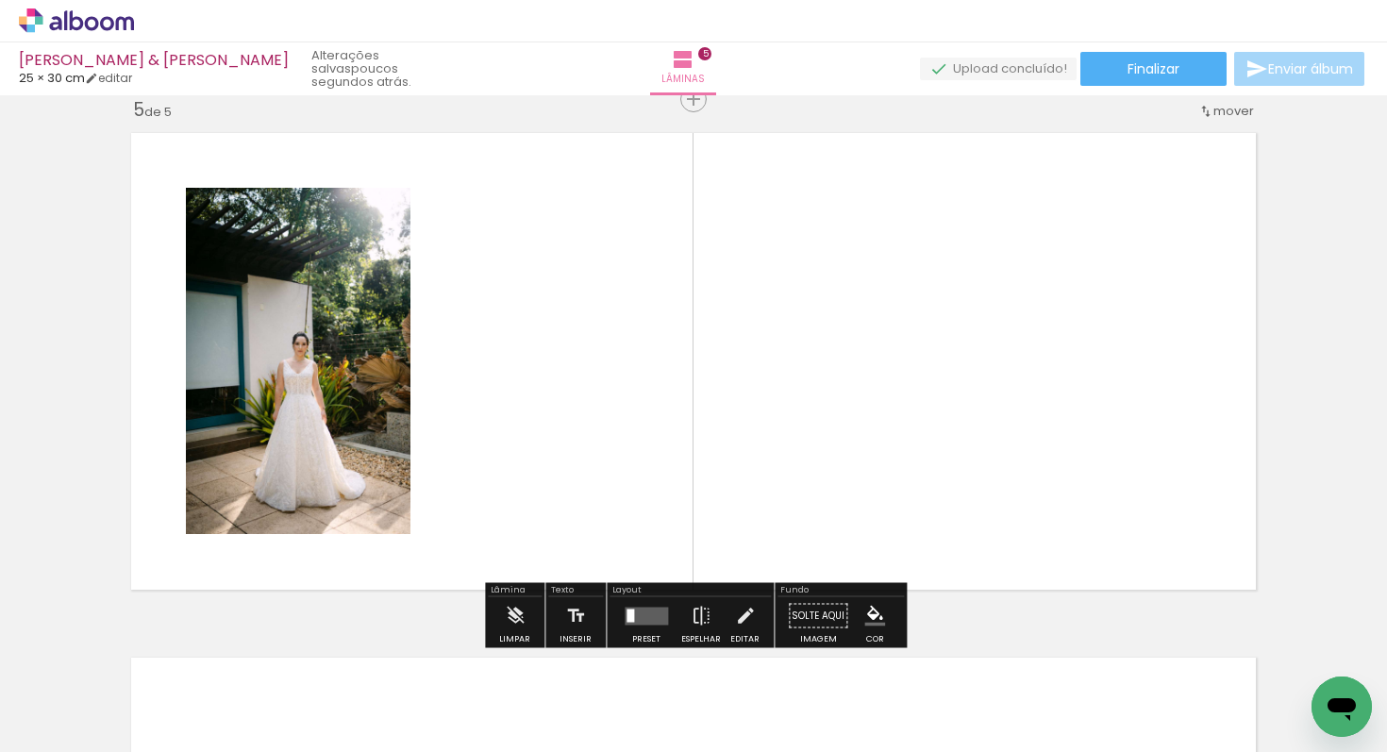
scroll to position [2122, 0]
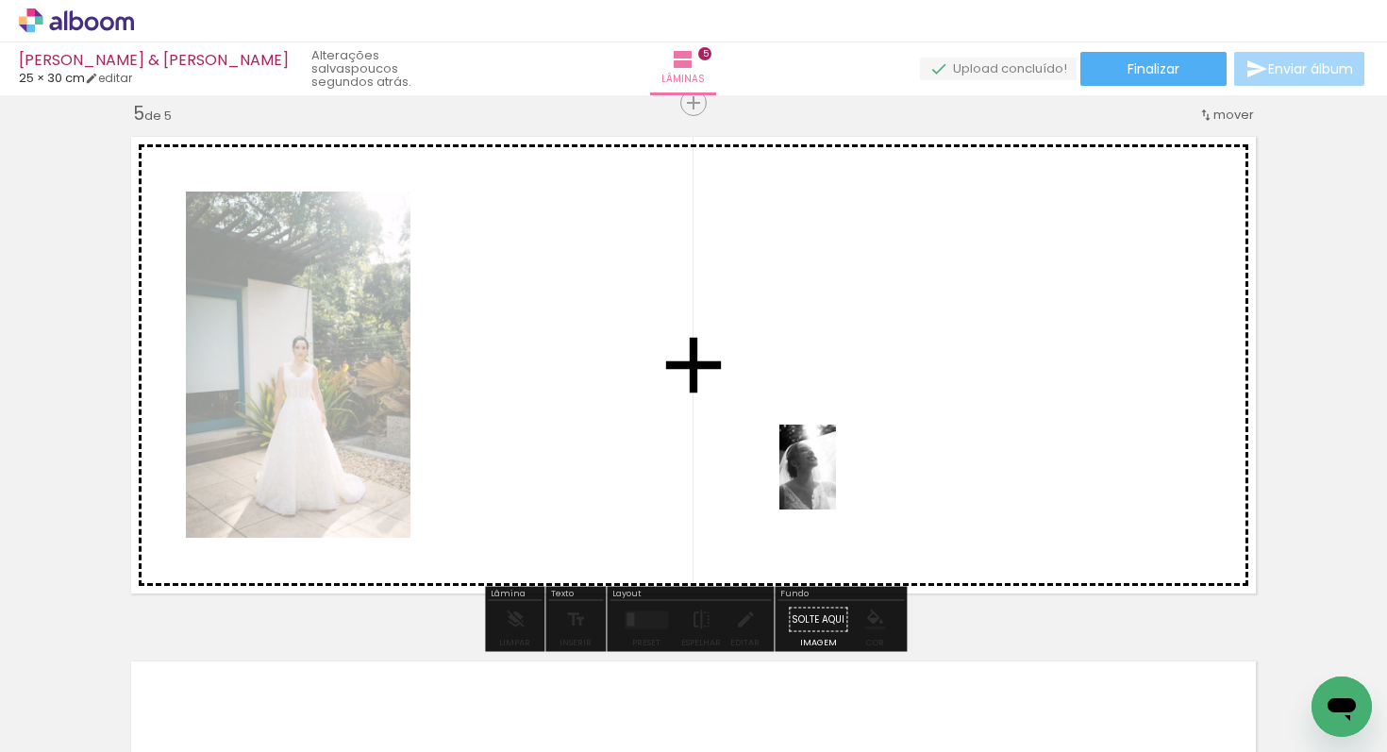
drag, startPoint x: 895, startPoint y: 711, endPoint x: 814, endPoint y: 446, distance: 277.3
click at [814, 446] on quentale-workspace at bounding box center [693, 376] width 1387 height 752
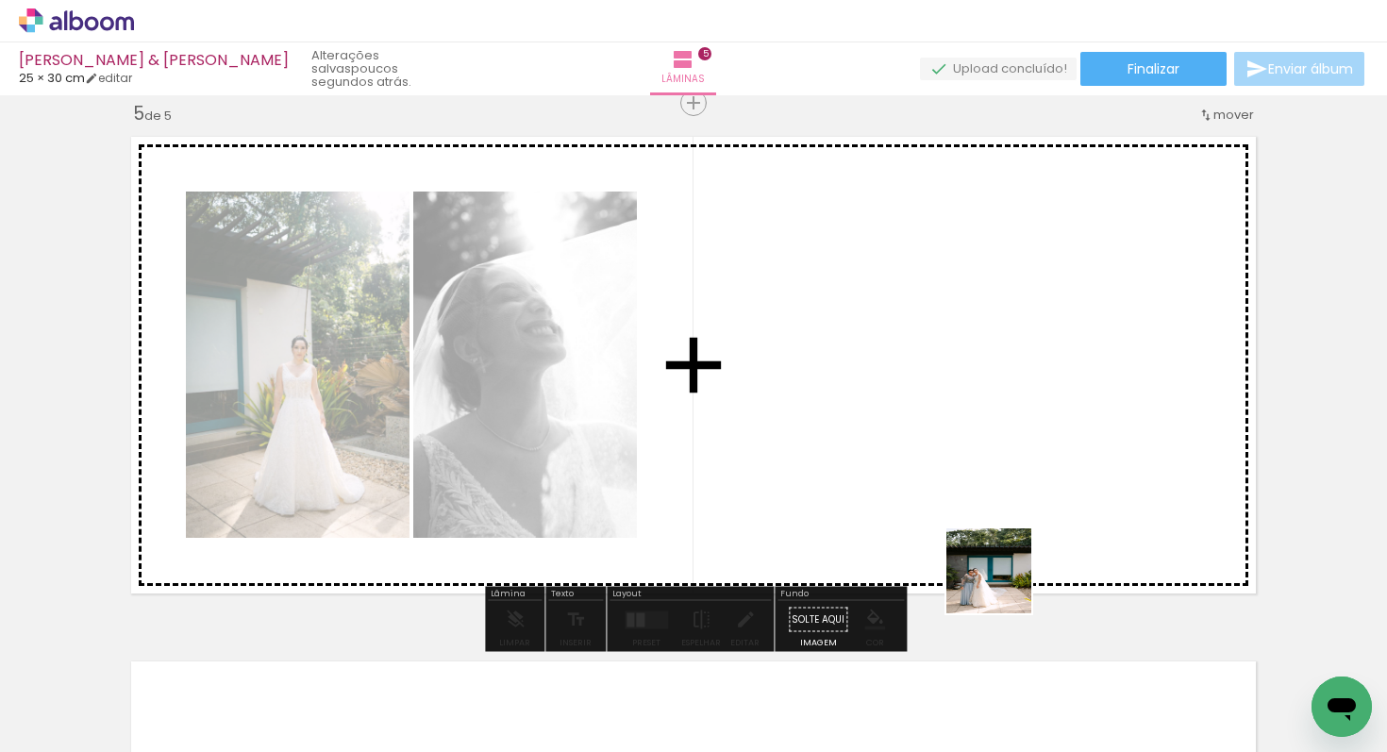
drag, startPoint x: 1006, startPoint y: 695, endPoint x: 997, endPoint y: 432, distance: 263.4
click at [997, 432] on quentale-workspace at bounding box center [693, 376] width 1387 height 752
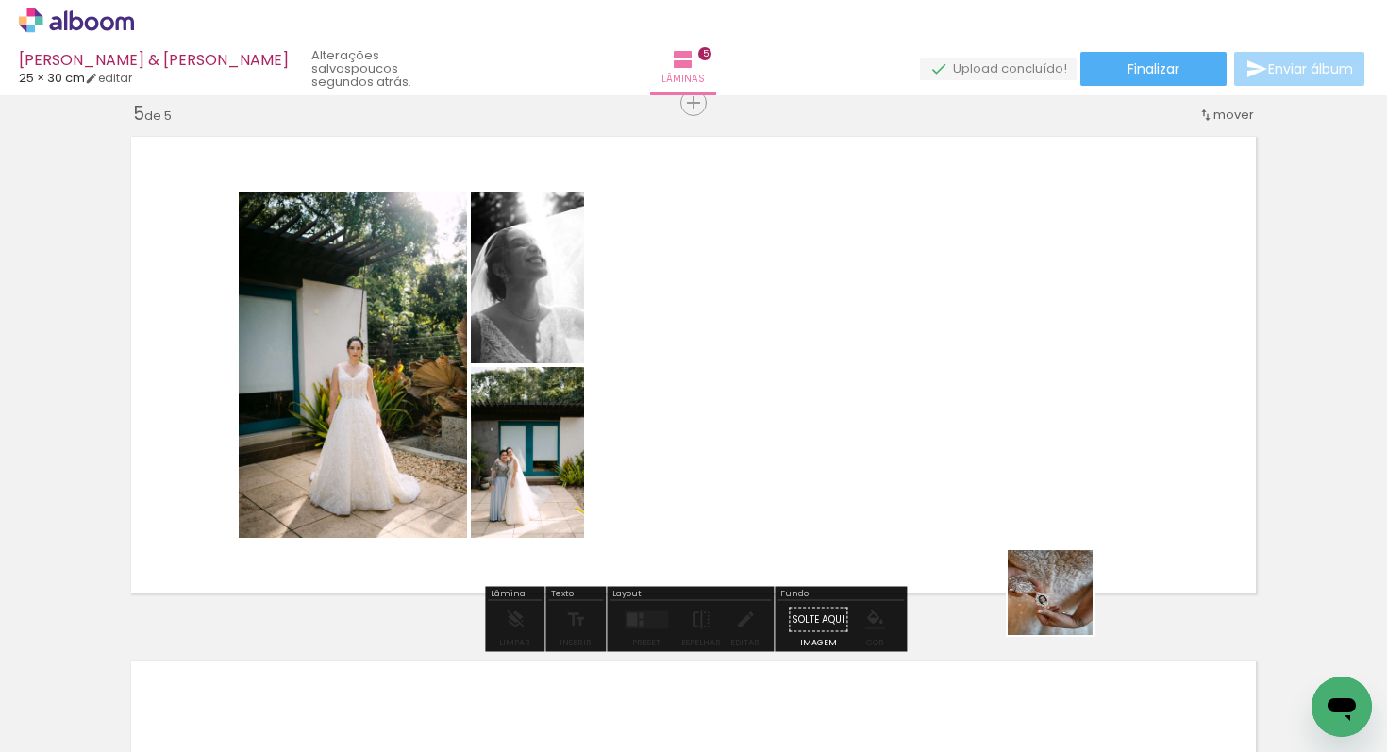
drag, startPoint x: 1087, startPoint y: 689, endPoint x: 990, endPoint y: 451, distance: 256.9
click at [990, 449] on quentale-workspace at bounding box center [693, 376] width 1387 height 752
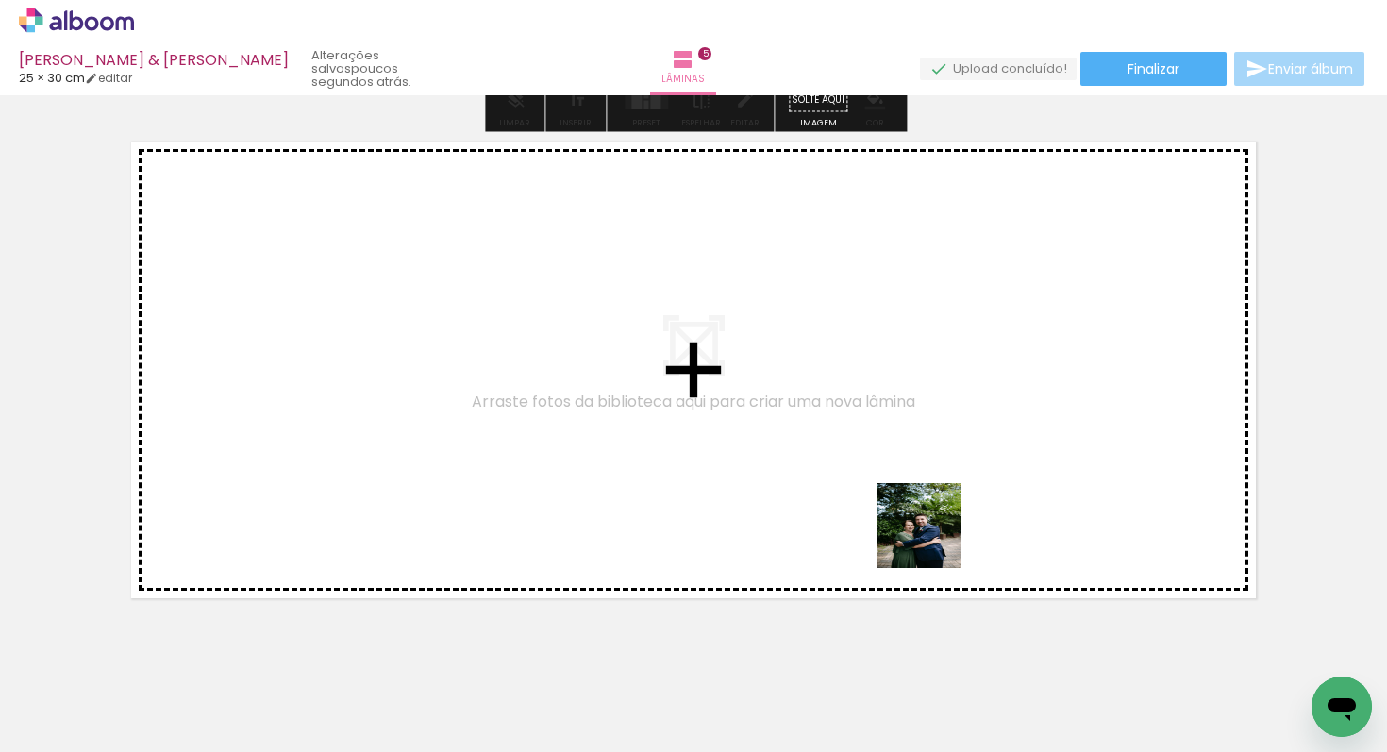
drag, startPoint x: 1191, startPoint y: 699, endPoint x: 924, endPoint y: 536, distance: 313.0
click at [924, 536] on quentale-workspace at bounding box center [693, 376] width 1387 height 752
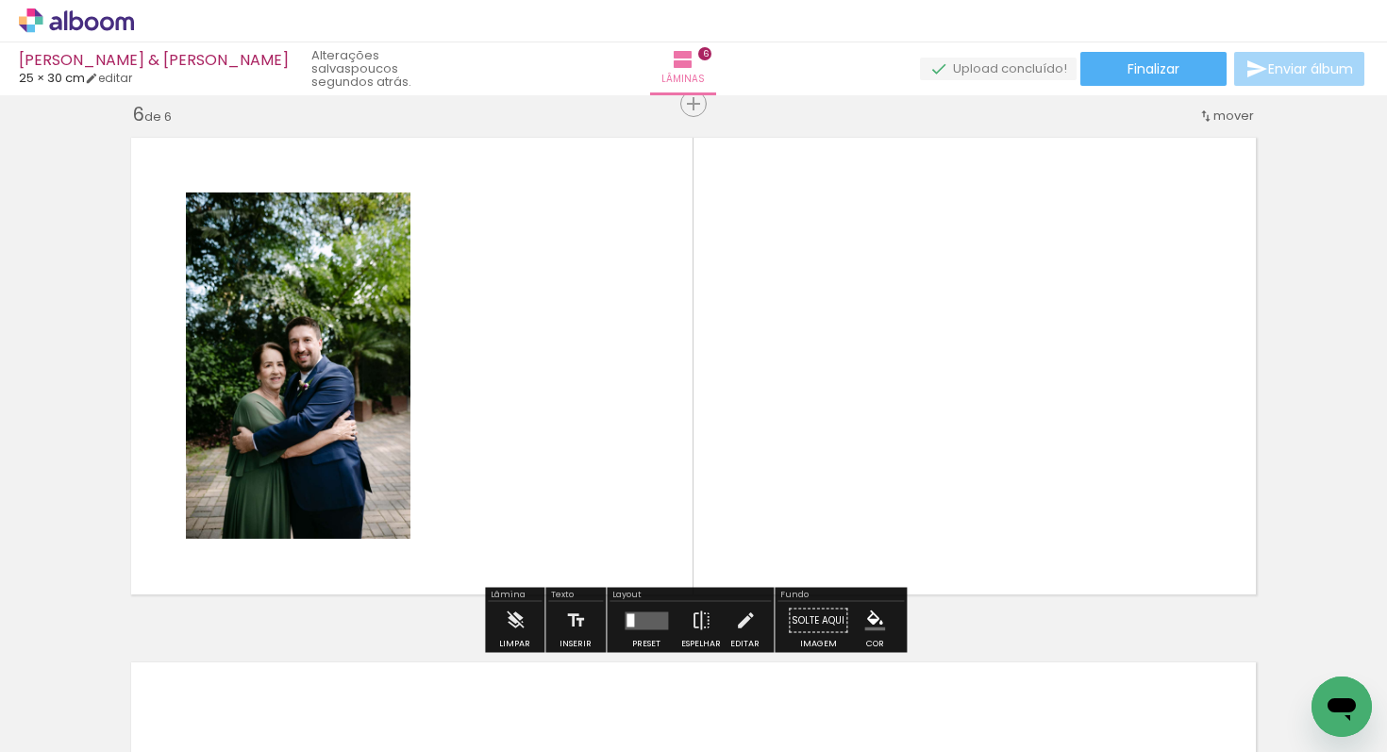
scroll to position [2647, 0]
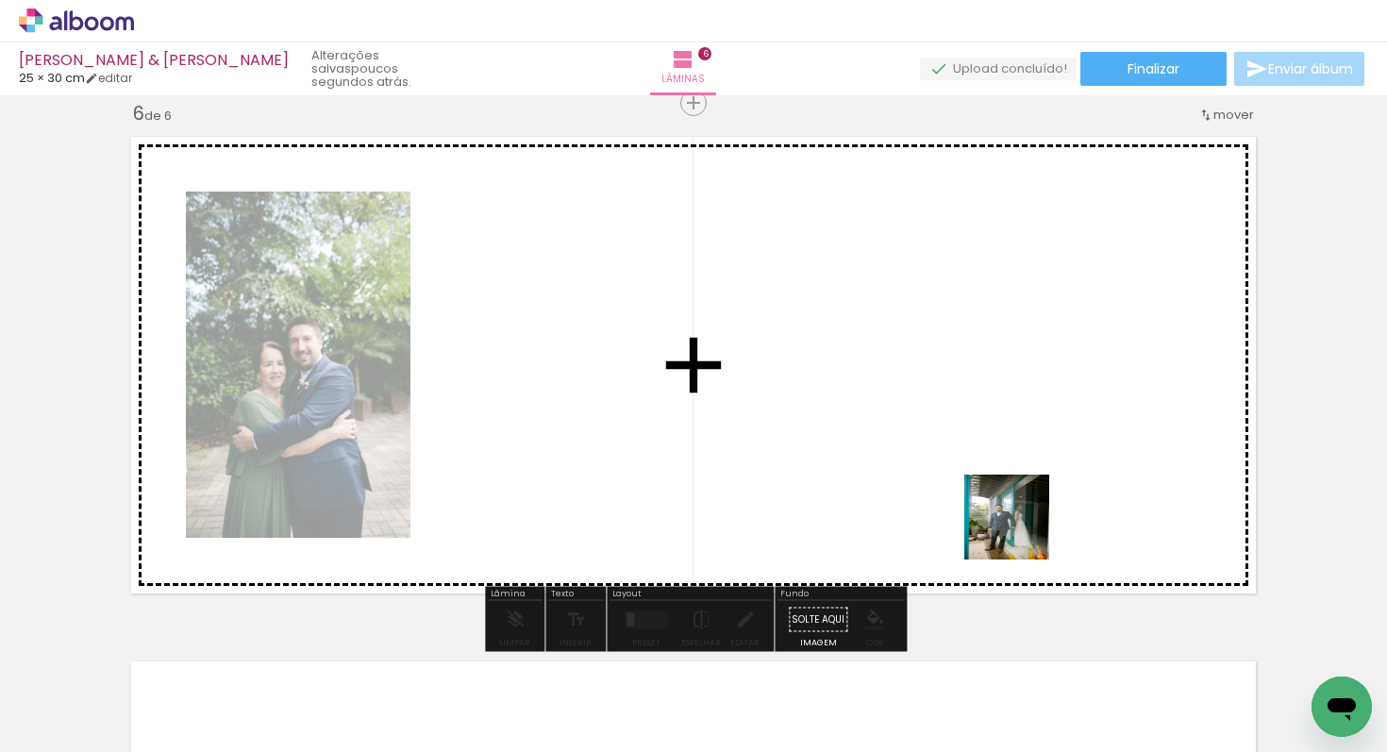
drag, startPoint x: 1287, startPoint y: 695, endPoint x: 954, endPoint y: 500, distance: 386.1
click at [944, 497] on quentale-workspace at bounding box center [693, 376] width 1387 height 752
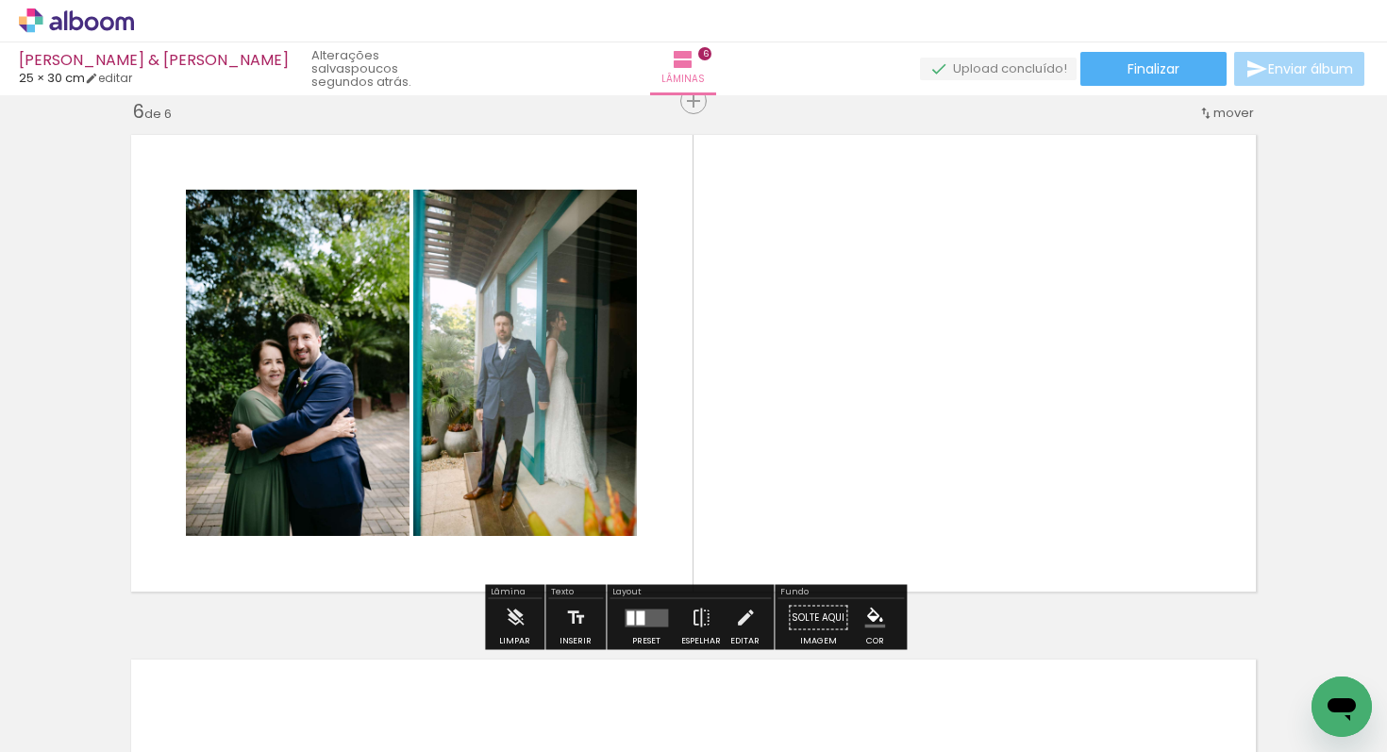
scroll to position [2629, 0]
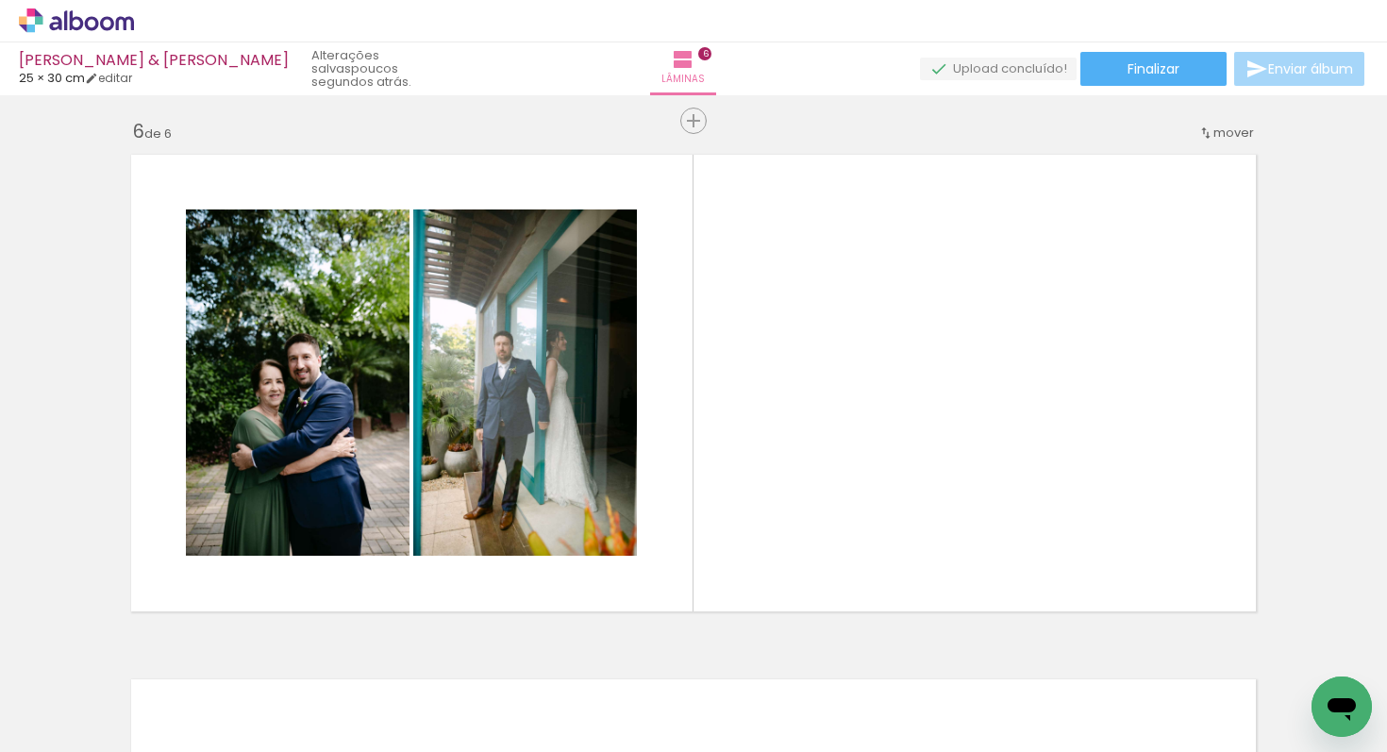
click at [1287, 690] on div at bounding box center [1298, 688] width 62 height 93
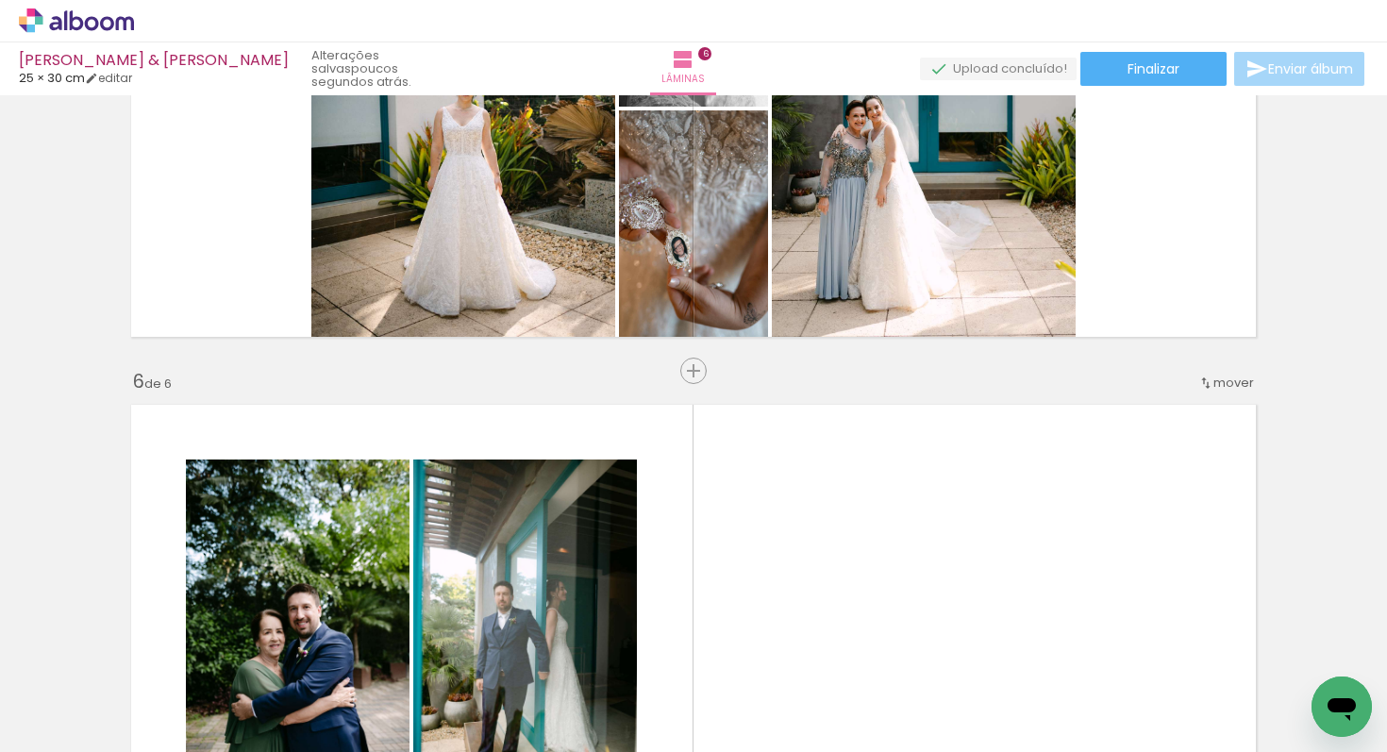
scroll to position [2364, 0]
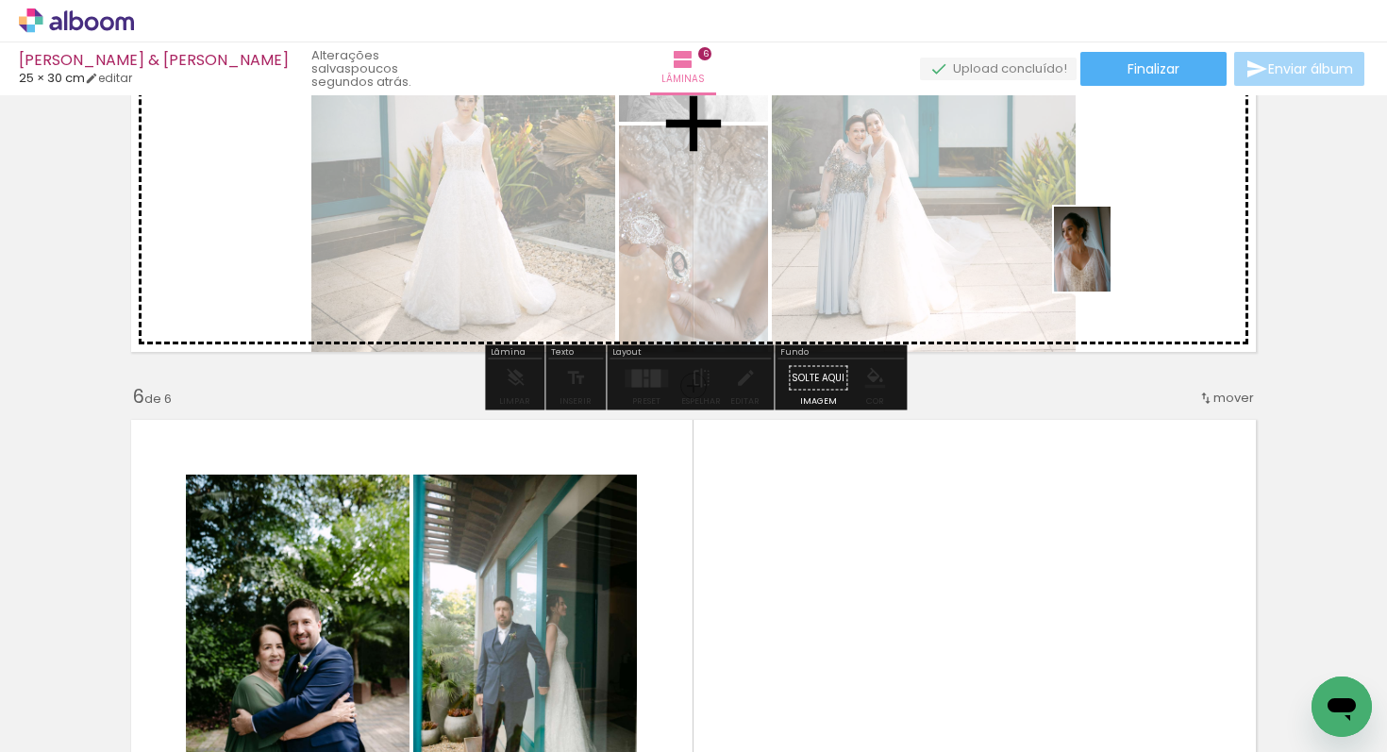
drag, startPoint x: 796, startPoint y: 693, endPoint x: 1178, endPoint y: 292, distance: 553.3
click at [1146, 224] on quentale-workspace at bounding box center [693, 376] width 1387 height 752
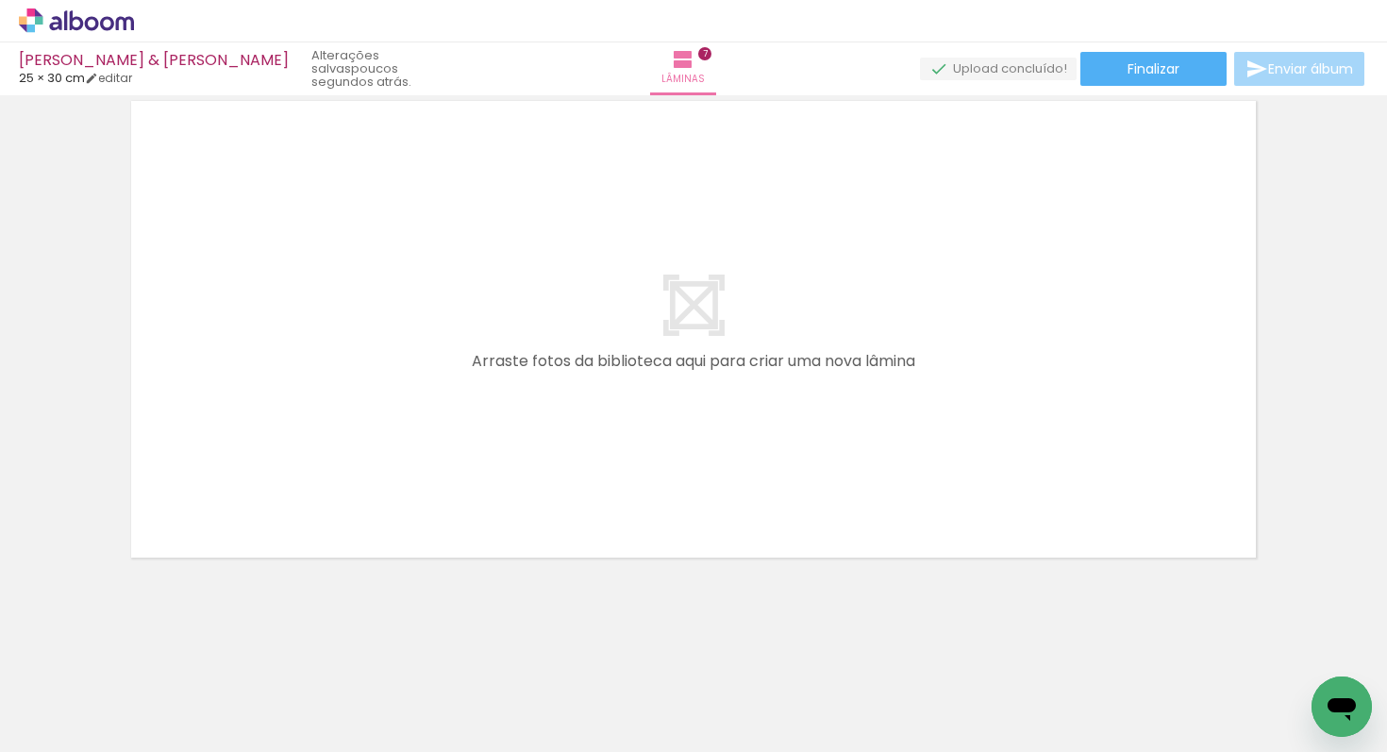
scroll to position [0, 2265]
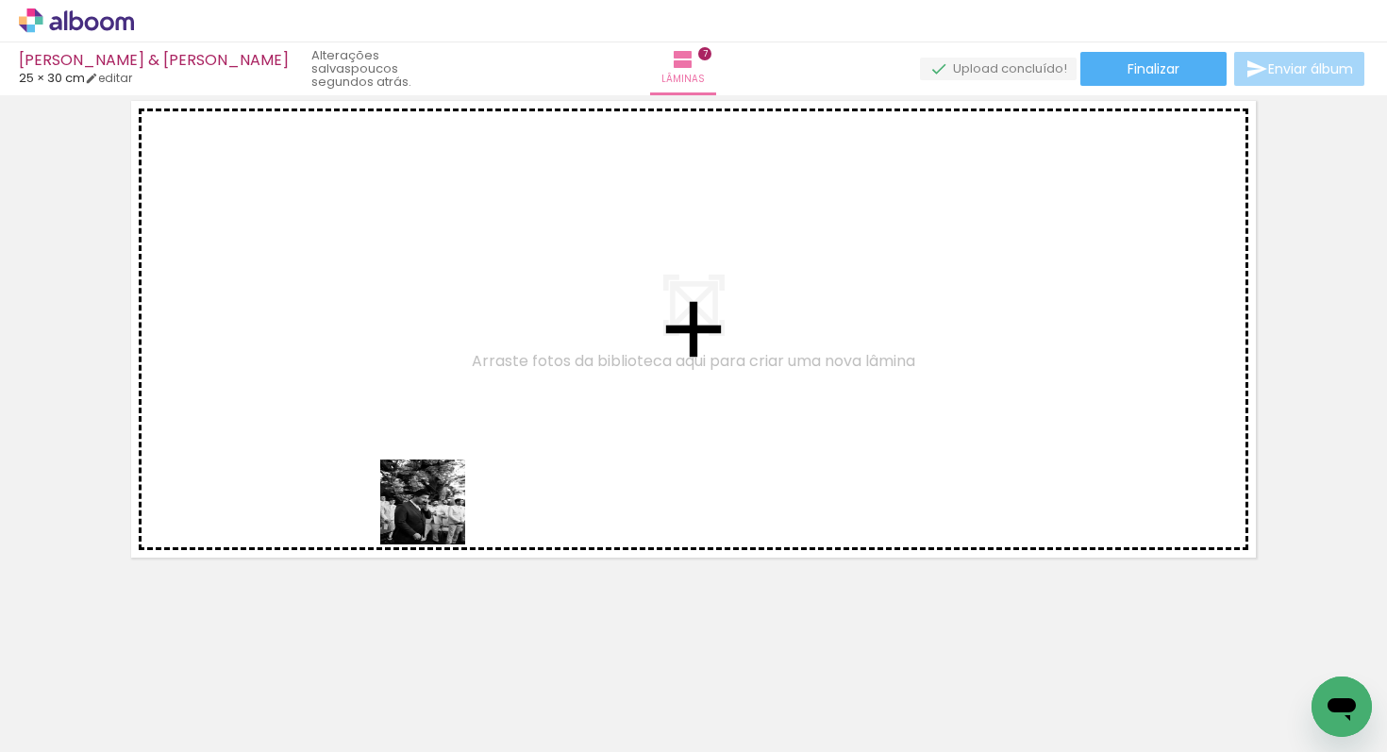
drag, startPoint x: 464, startPoint y: 705, endPoint x: 431, endPoint y: 481, distance: 226.1
click at [431, 481] on quentale-workspace at bounding box center [693, 376] width 1387 height 752
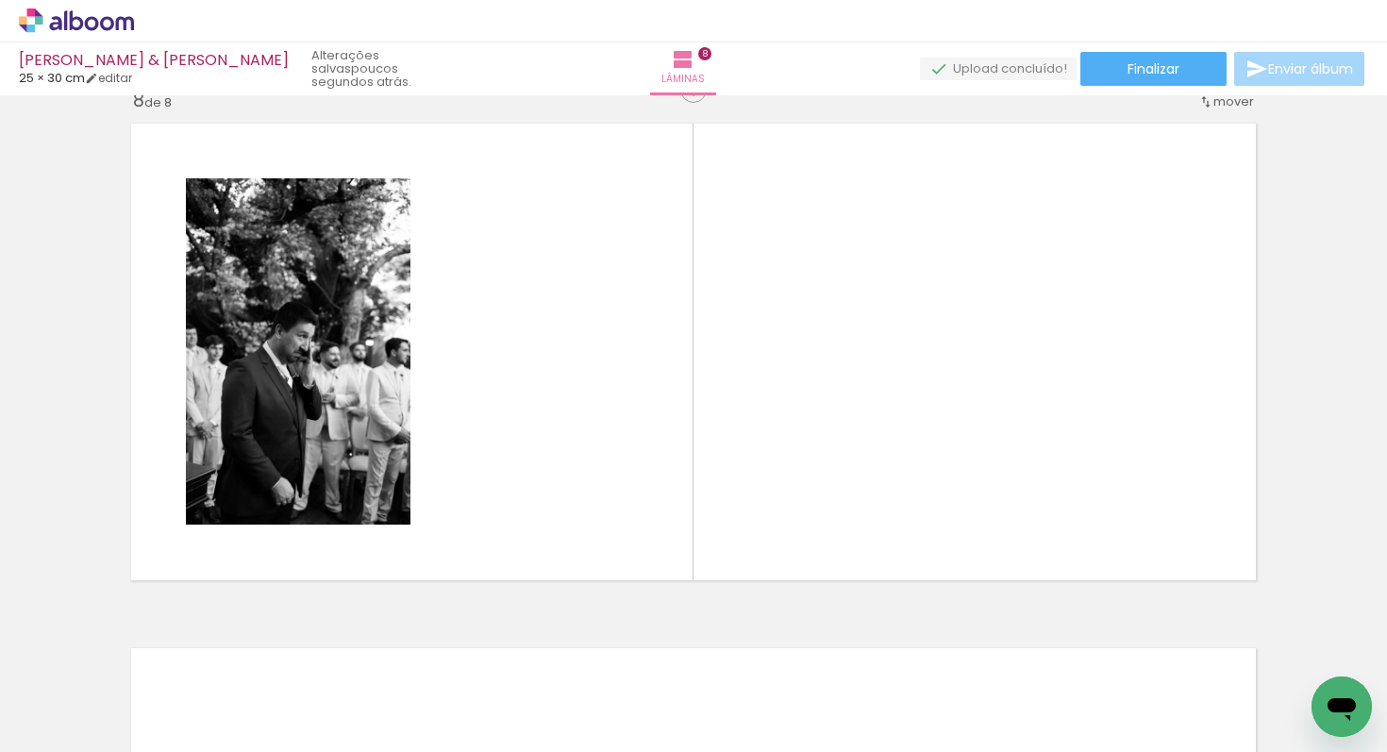
scroll to position [3696, 0]
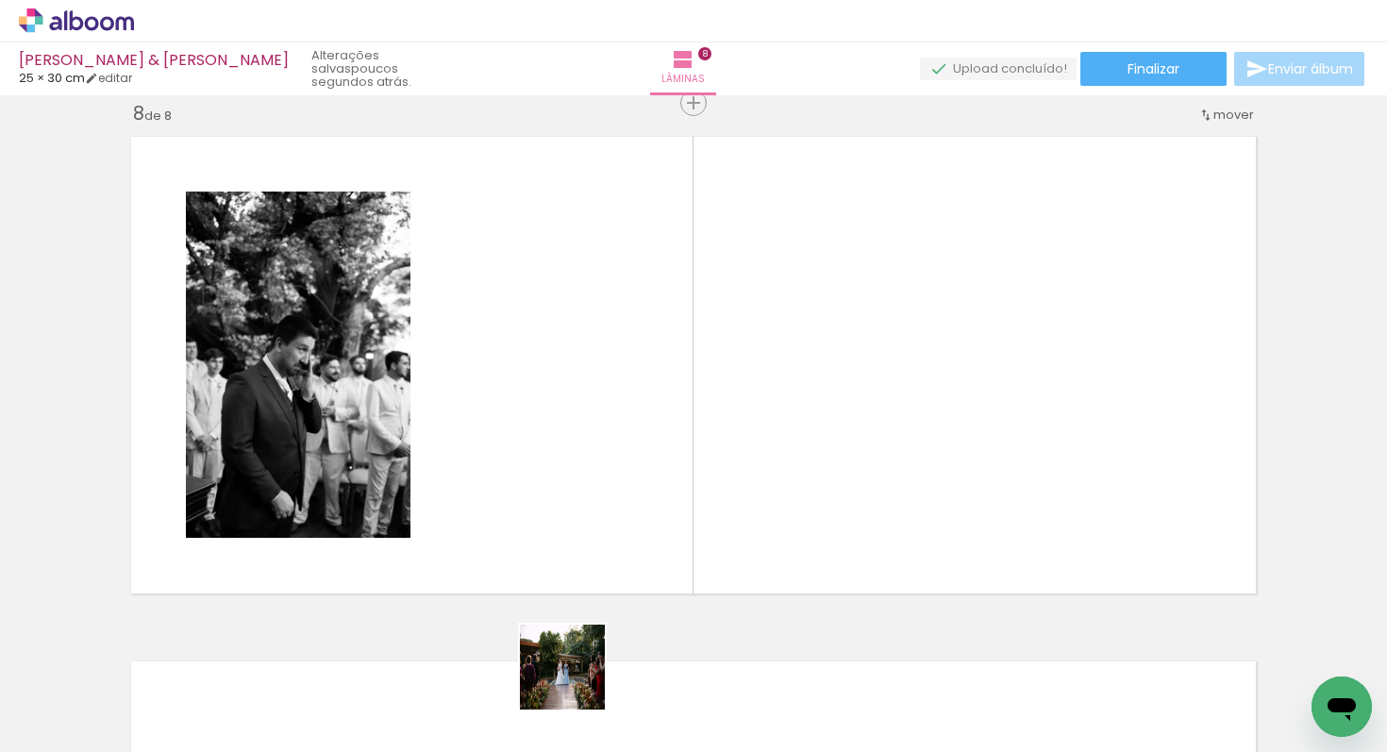
drag, startPoint x: 575, startPoint y: 692, endPoint x: 595, endPoint y: 505, distance: 188.0
click at [595, 505] on quentale-workspace at bounding box center [693, 376] width 1387 height 752
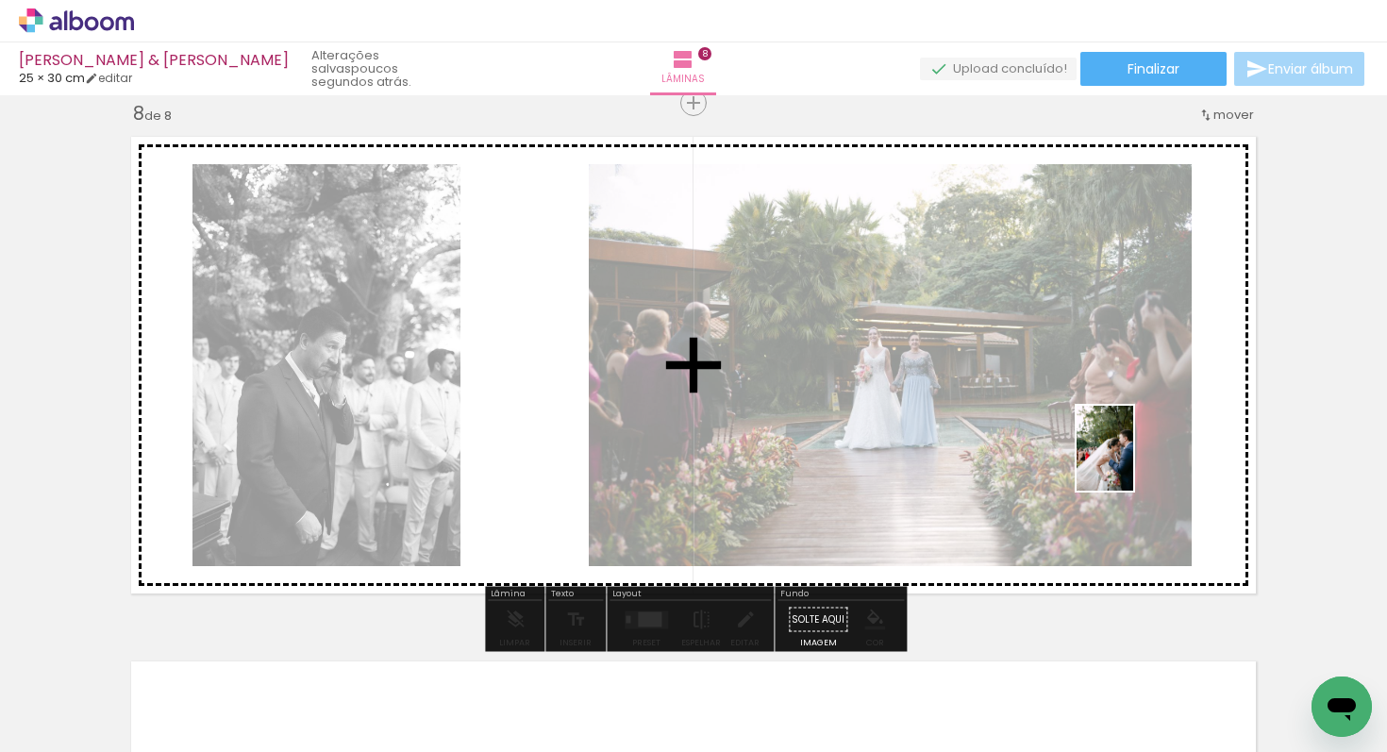
drag, startPoint x: 688, startPoint y: 720, endPoint x: 1133, endPoint y: 462, distance: 514.5
click at [1133, 462] on quentale-workspace at bounding box center [693, 376] width 1387 height 752
